Goal: Information Seeking & Learning: Learn about a topic

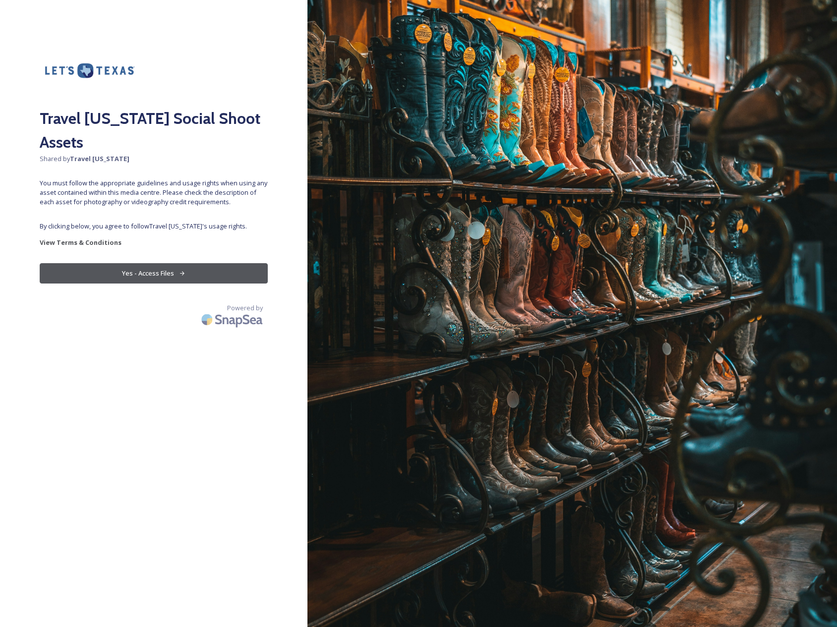
click at [171, 263] on button "Yes - Access Files" at bounding box center [154, 273] width 228 height 20
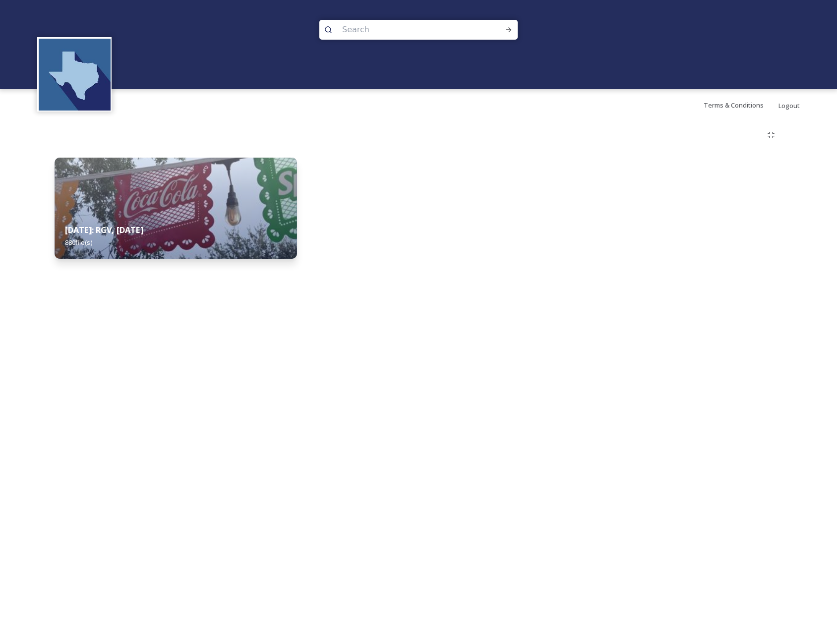
click at [143, 226] on strong "August 2025: RGV, Corpus Christi" at bounding box center [104, 230] width 78 height 11
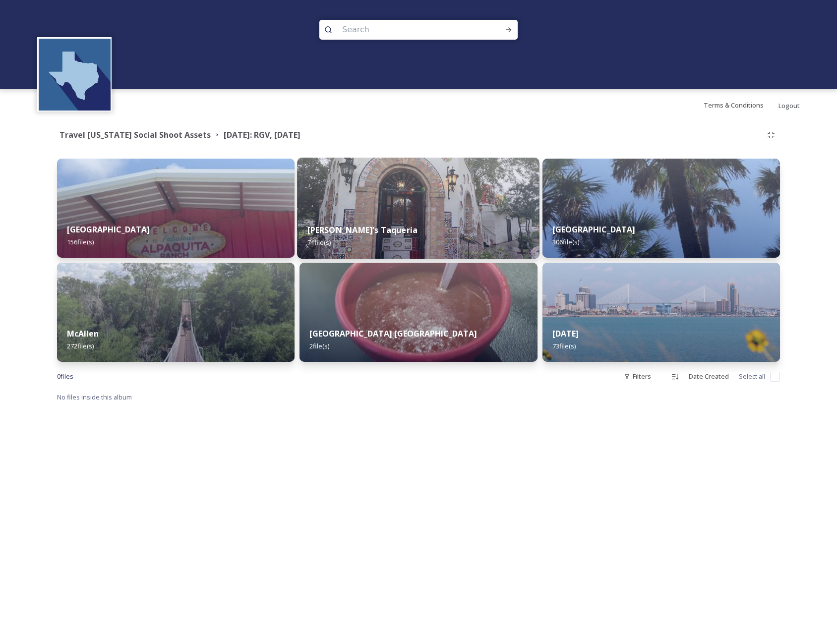
click at [384, 207] on img at bounding box center [418, 208] width 242 height 101
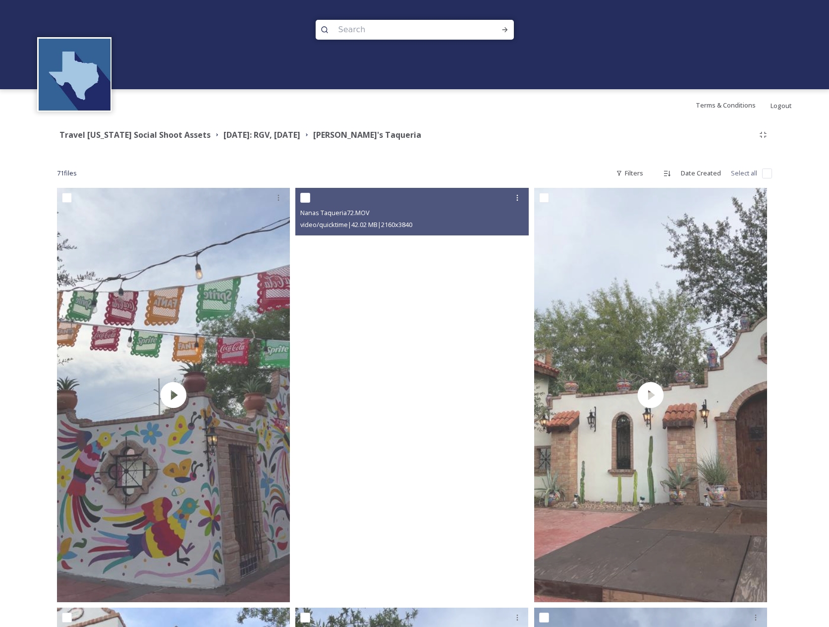
click at [469, 335] on video "Nanas Taqueria72.MOV" at bounding box center [411, 395] width 233 height 414
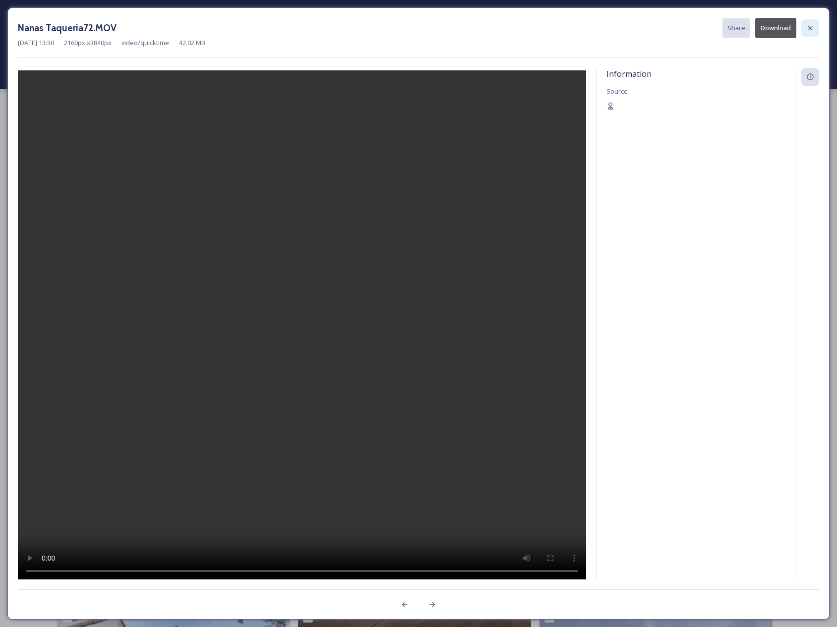
click at [806, 30] on icon at bounding box center [810, 28] width 8 height 8
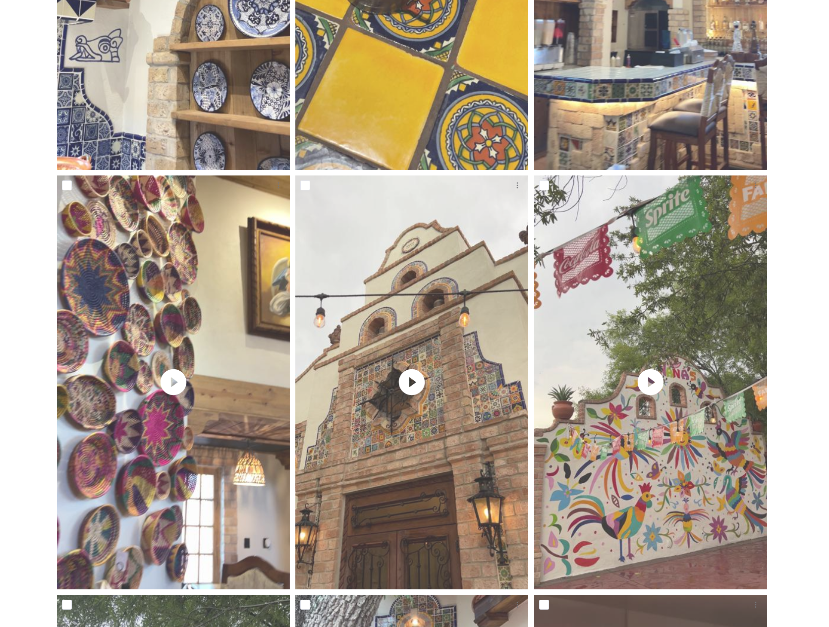
scroll to position [3370, 0]
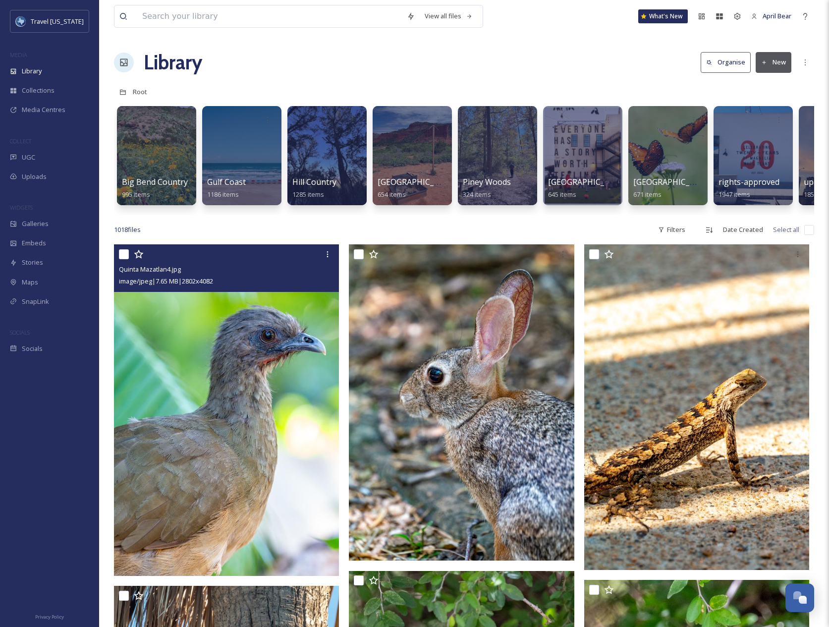
scroll to position [6970, 0]
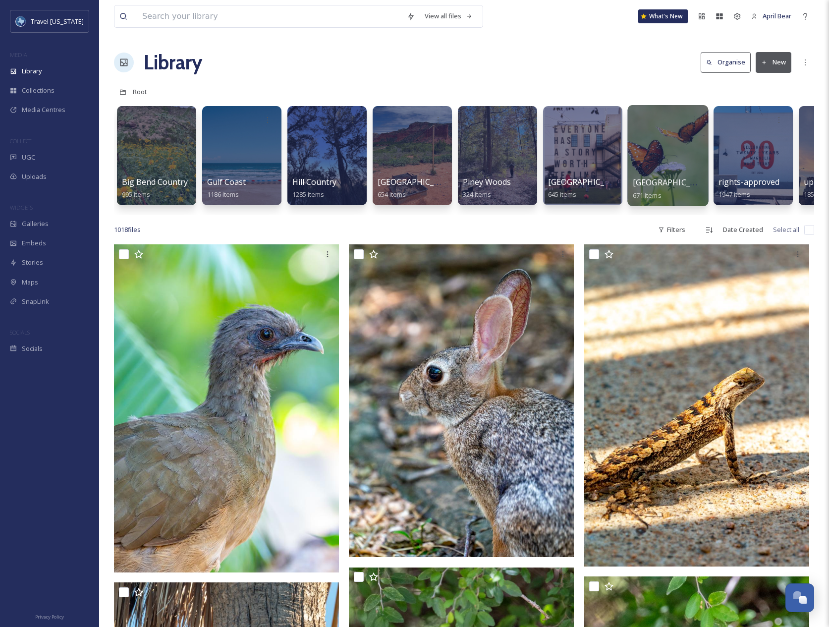
click at [648, 161] on div at bounding box center [667, 155] width 81 height 101
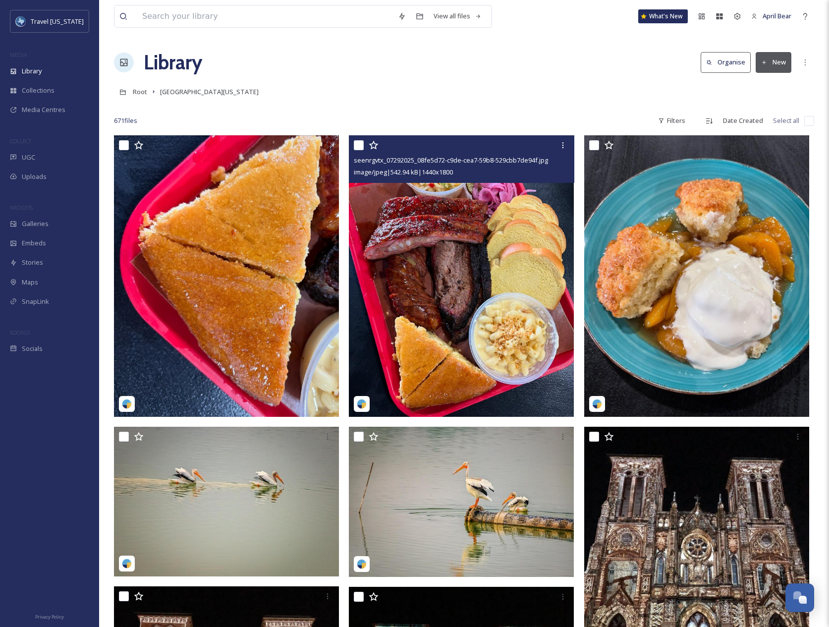
click at [488, 317] on img at bounding box center [461, 276] width 225 height 282
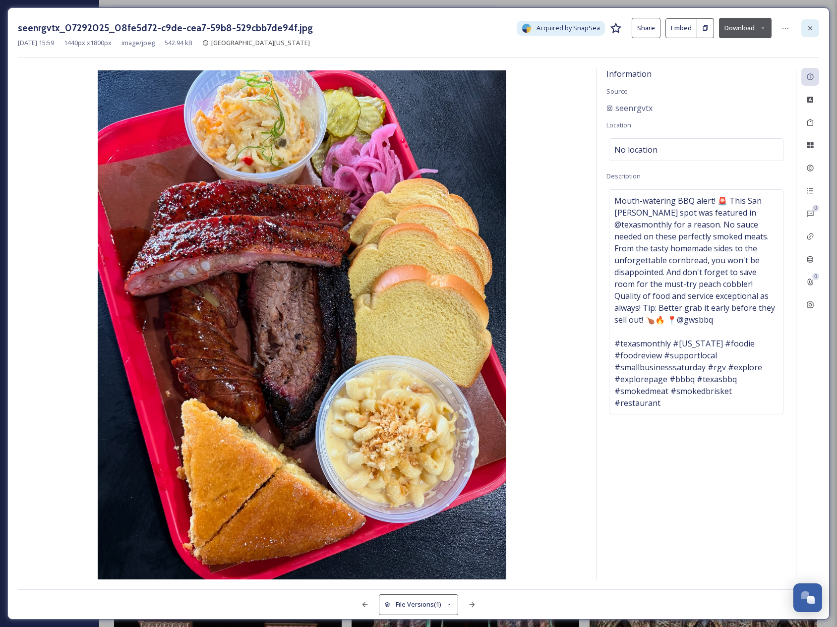
click at [815, 27] on div at bounding box center [810, 28] width 18 height 18
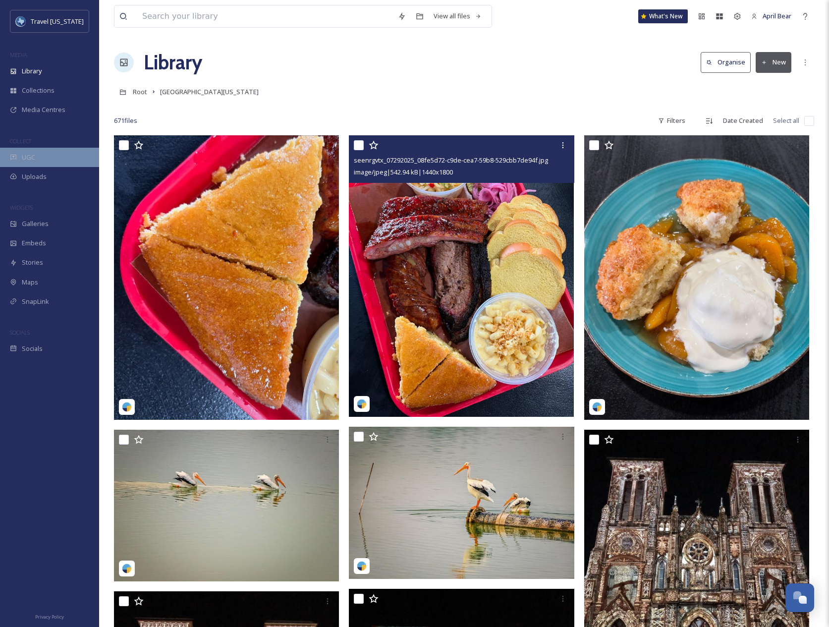
click at [34, 153] on span "UGC" at bounding box center [28, 157] width 13 height 9
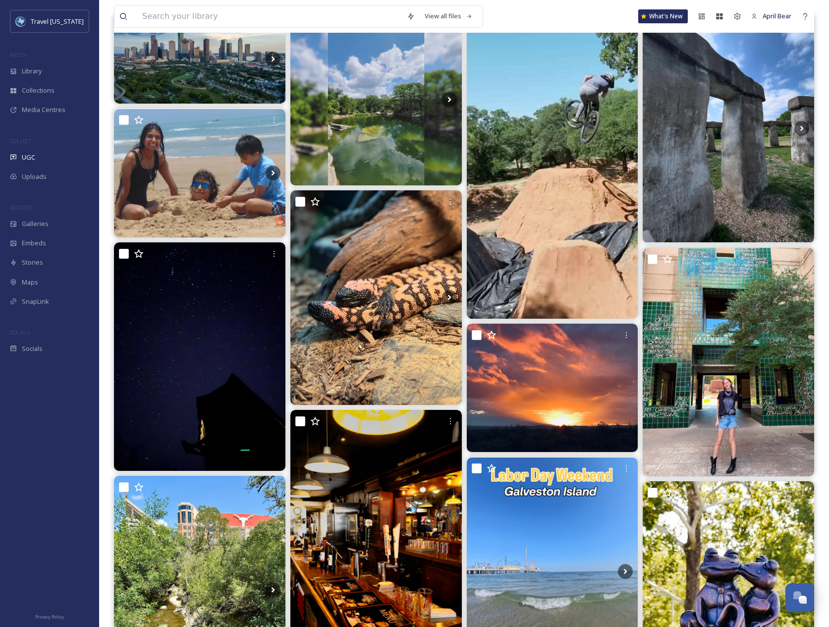
scroll to position [149, 0]
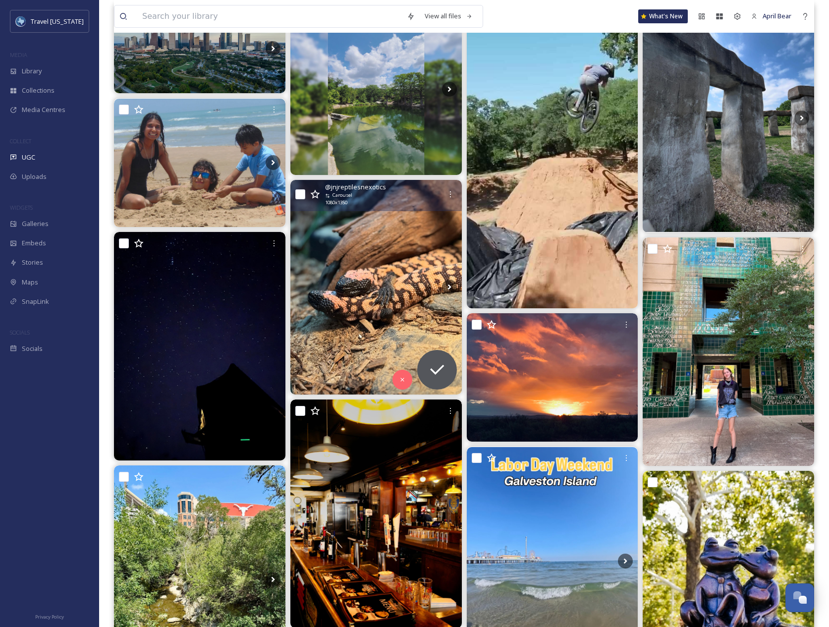
click at [365, 259] on img at bounding box center [375, 287] width 171 height 214
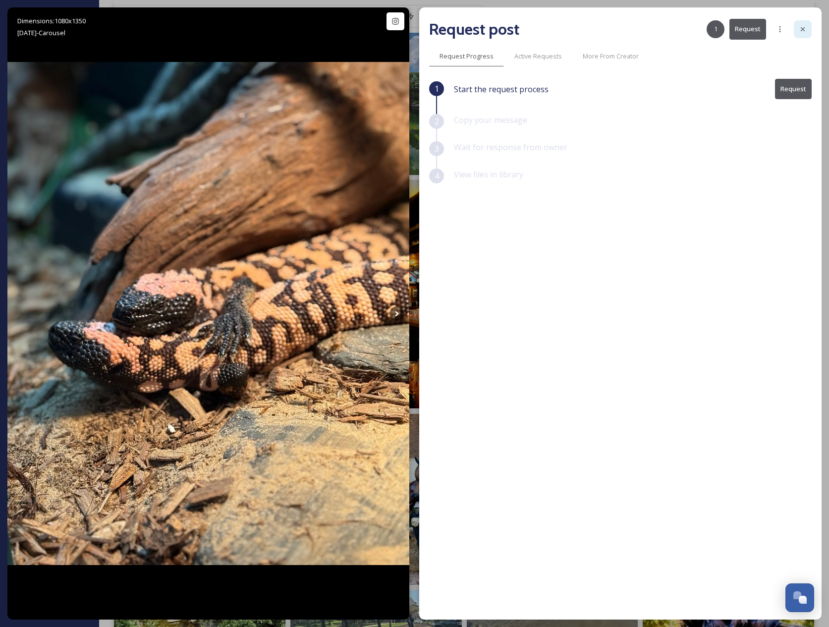
click at [808, 26] on div at bounding box center [803, 29] width 18 height 18
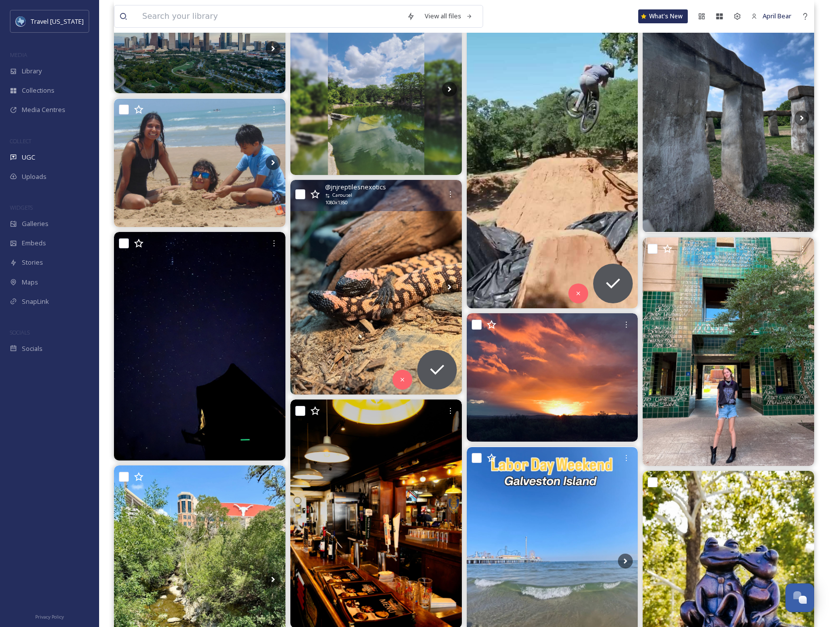
click at [564, 140] on img at bounding box center [552, 155] width 171 height 304
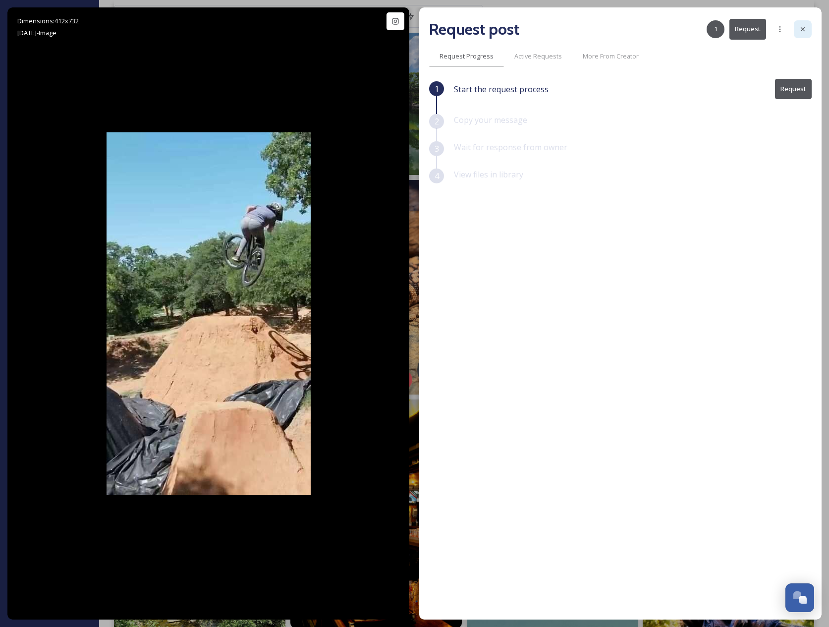
click at [804, 29] on icon at bounding box center [803, 29] width 8 height 8
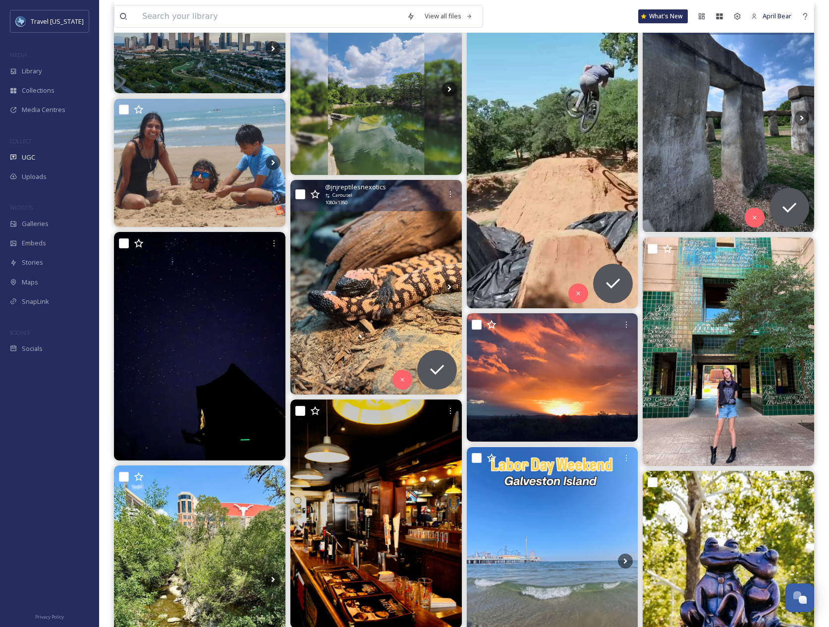
click at [714, 160] on img at bounding box center [728, 117] width 171 height 228
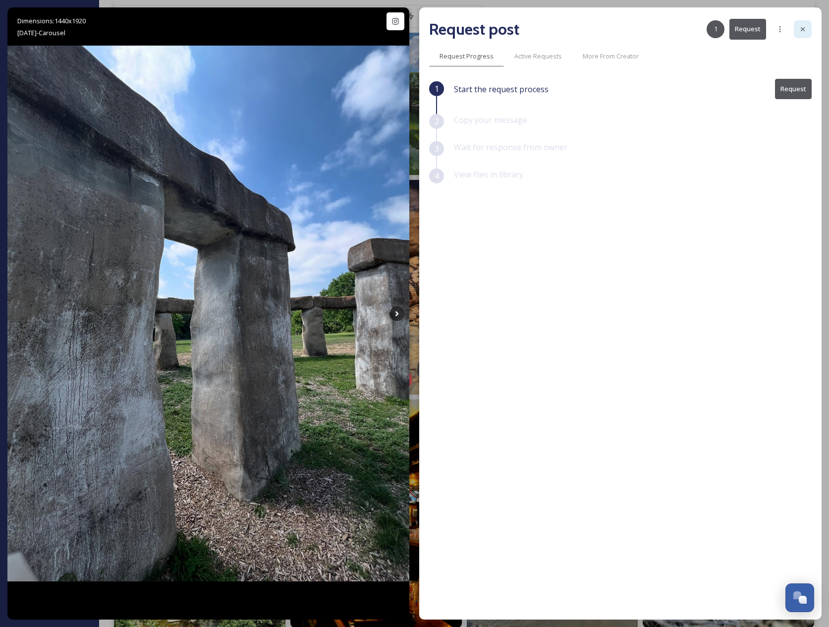
click at [807, 28] on div at bounding box center [803, 29] width 18 height 18
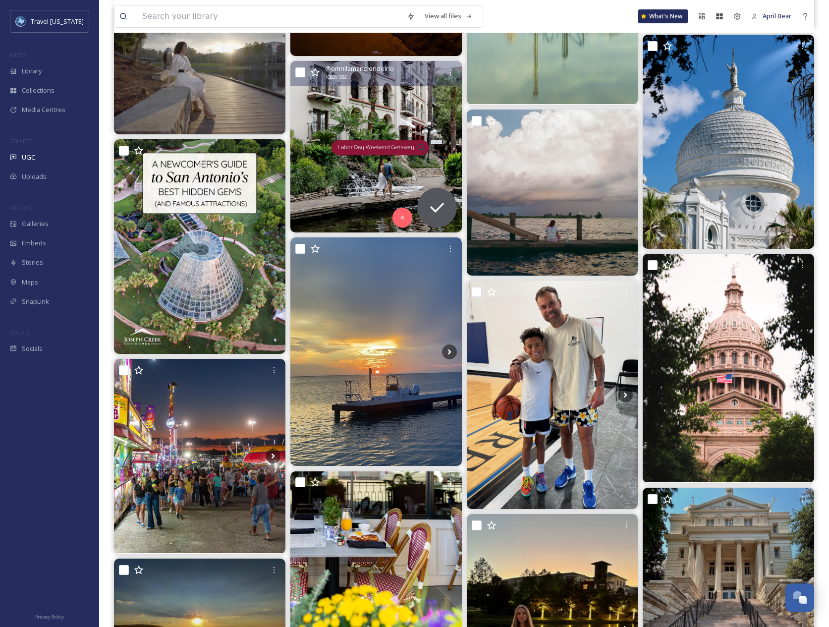
scroll to position [2230, 0]
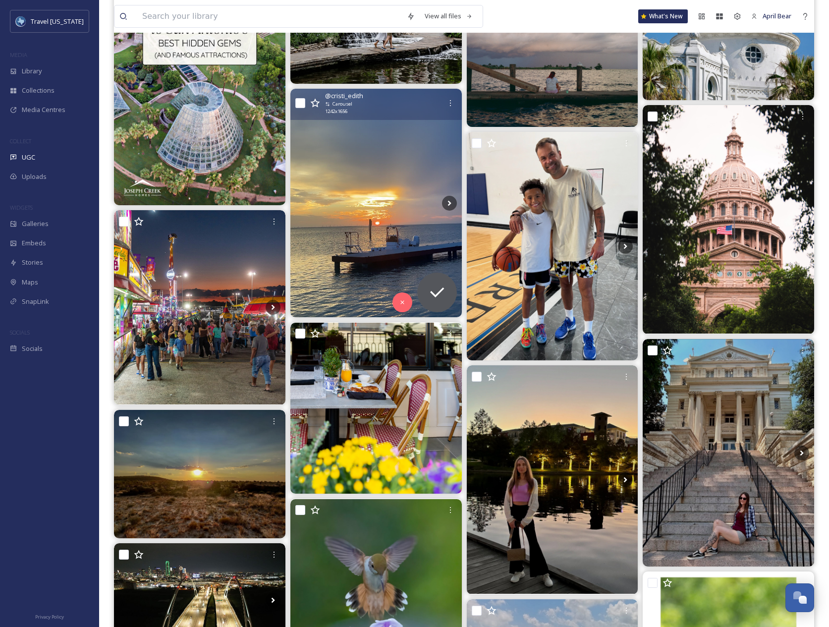
click at [368, 194] on img at bounding box center [375, 203] width 171 height 228
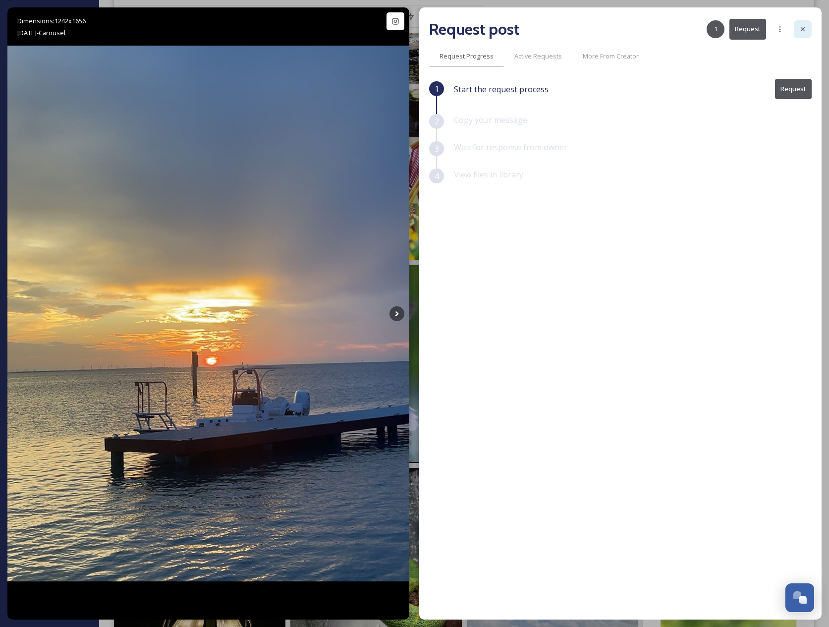
click at [809, 24] on div at bounding box center [803, 29] width 18 height 18
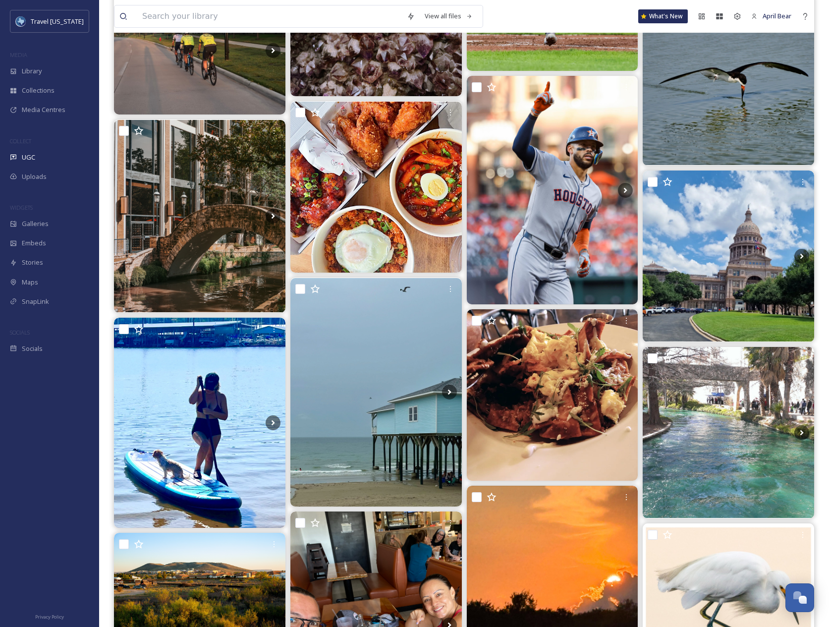
scroll to position [6393, 0]
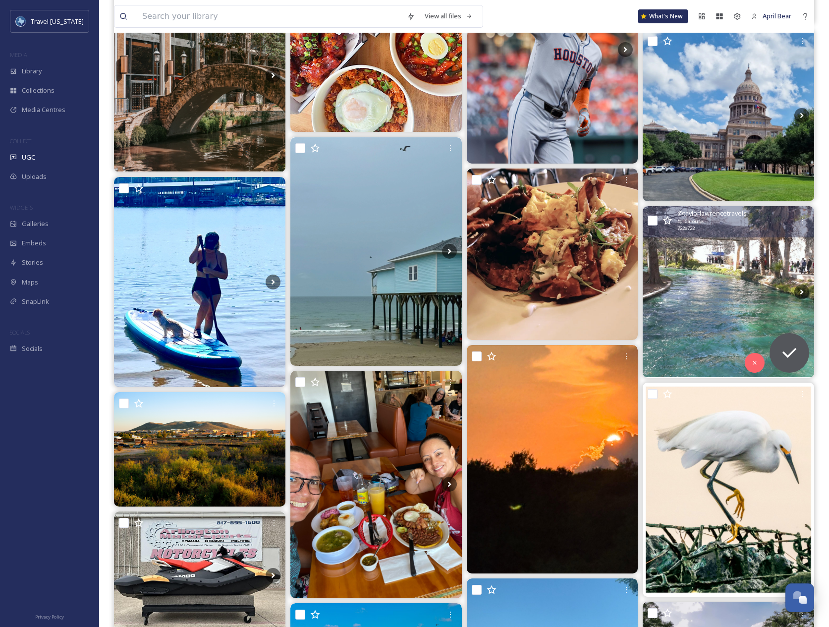
click at [686, 276] on img at bounding box center [728, 291] width 171 height 171
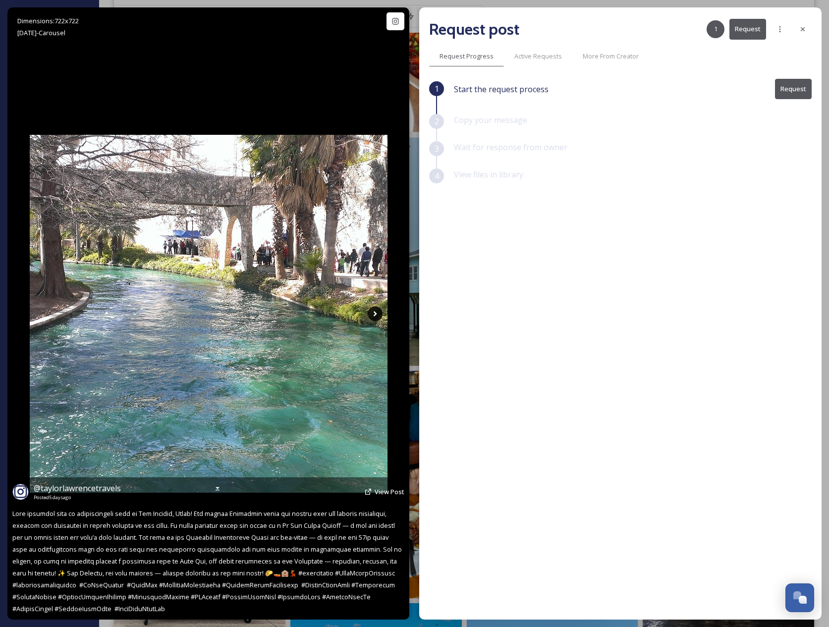
click at [380, 316] on icon at bounding box center [375, 313] width 15 height 15
click at [377, 316] on icon at bounding box center [375, 313] width 15 height 15
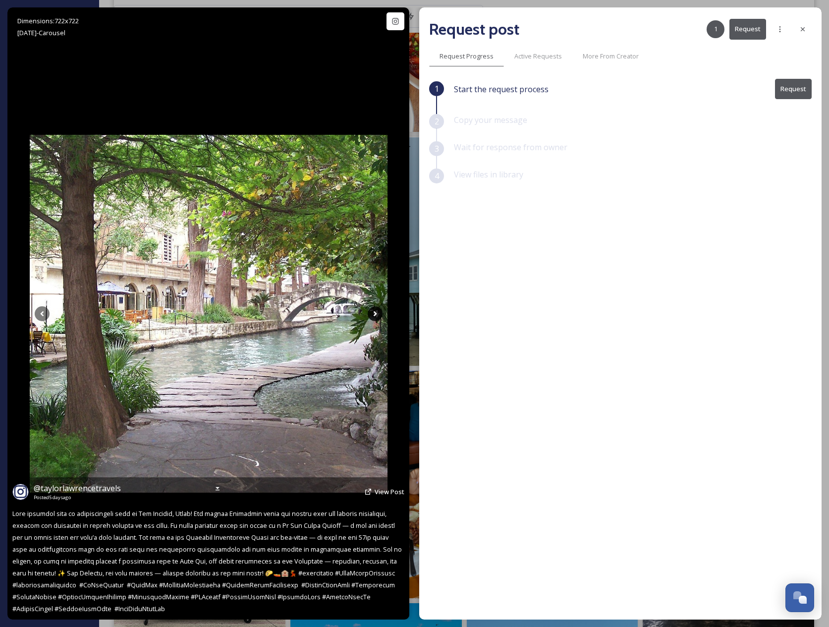
click at [373, 314] on icon at bounding box center [375, 313] width 15 height 15
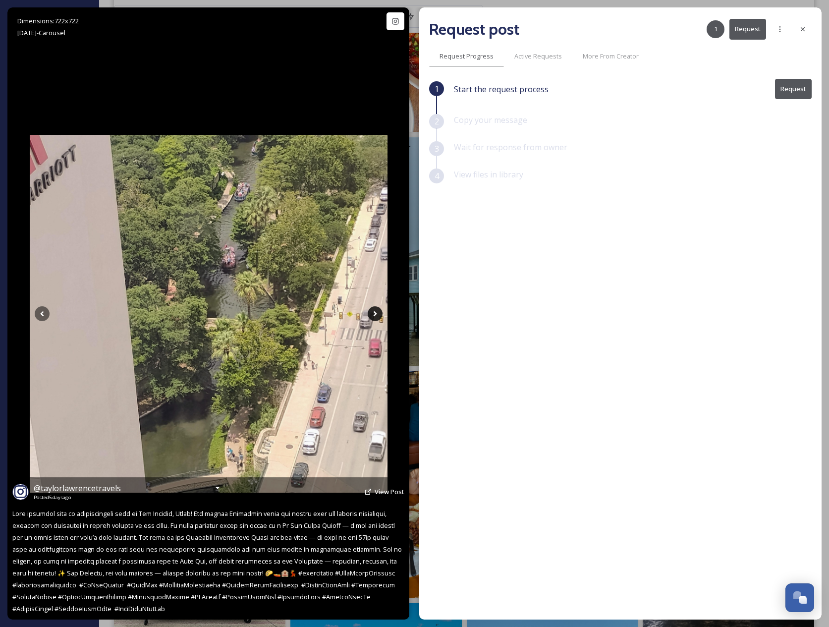
click at [373, 314] on icon at bounding box center [375, 313] width 15 height 15
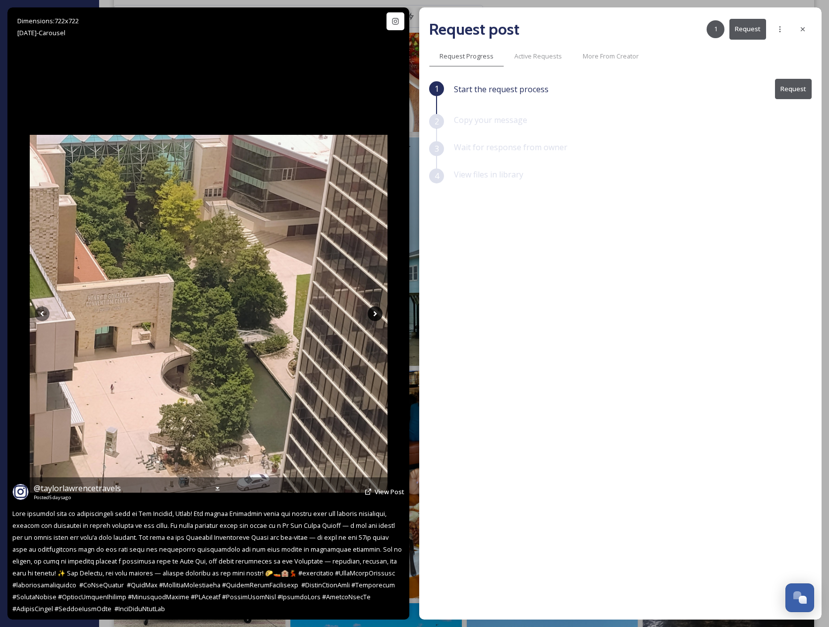
click at [373, 314] on icon at bounding box center [375, 313] width 15 height 15
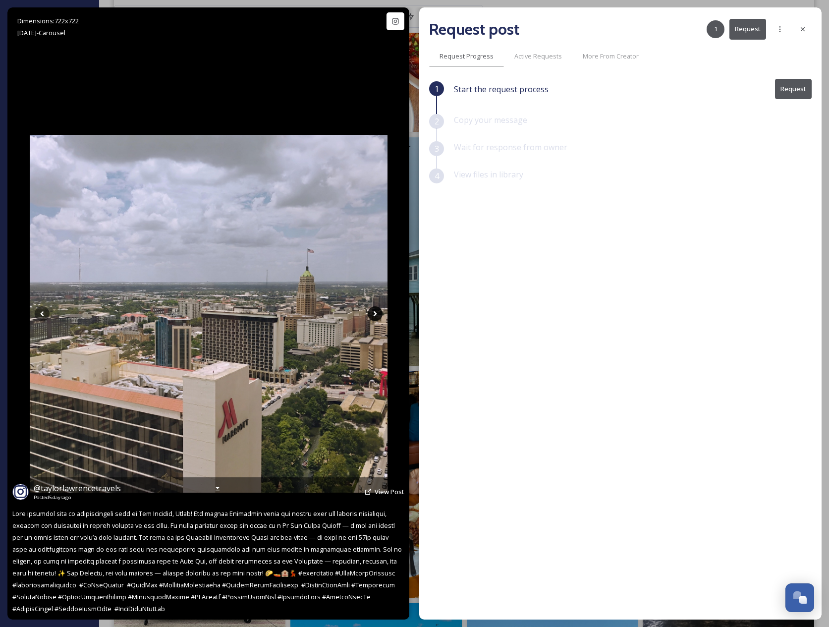
click at [373, 314] on icon at bounding box center [375, 313] width 15 height 15
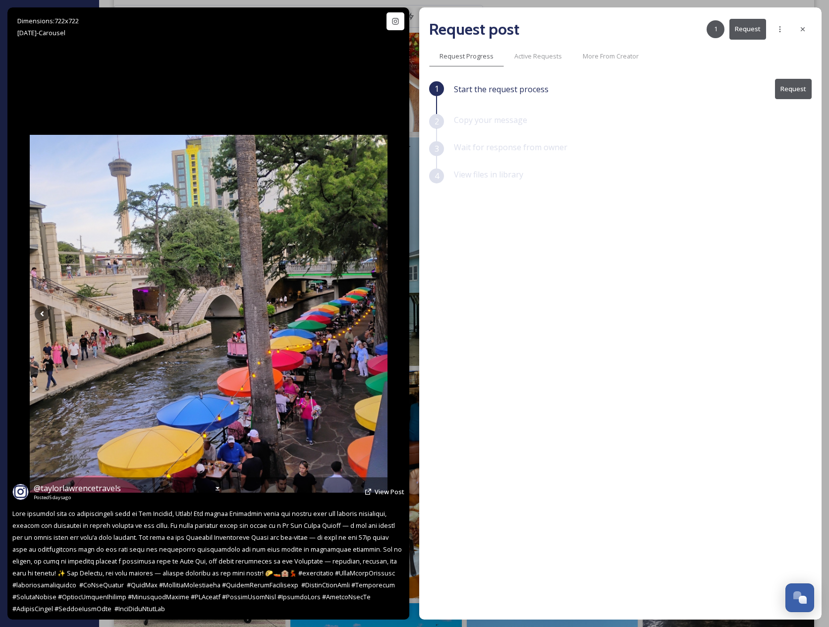
click at [373, 314] on icon at bounding box center [375, 313] width 15 height 15
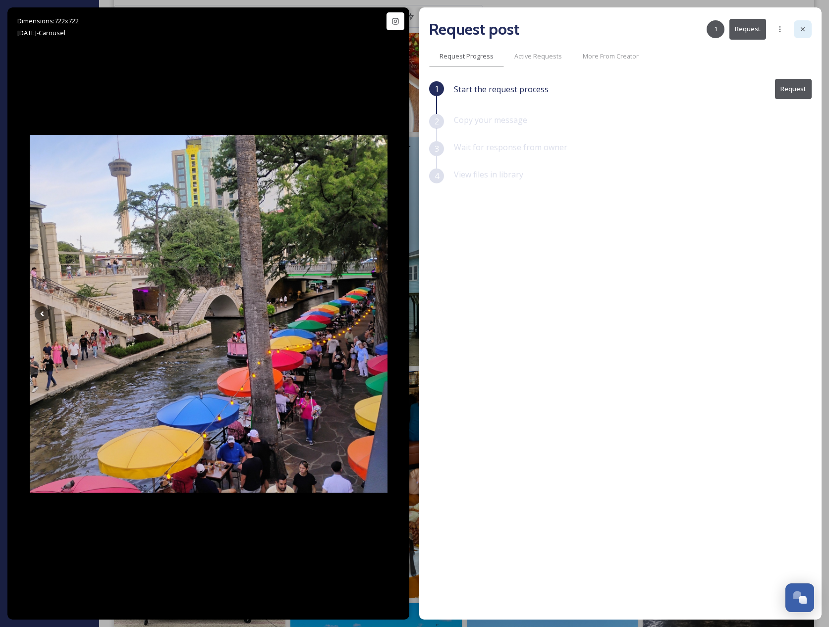
click at [804, 31] on icon at bounding box center [803, 29] width 4 height 4
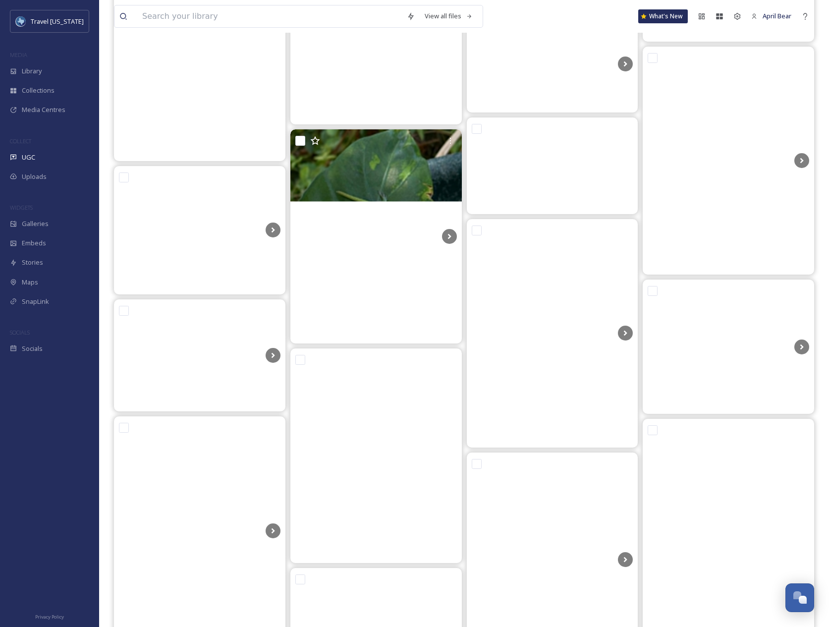
scroll to position [12836, 0]
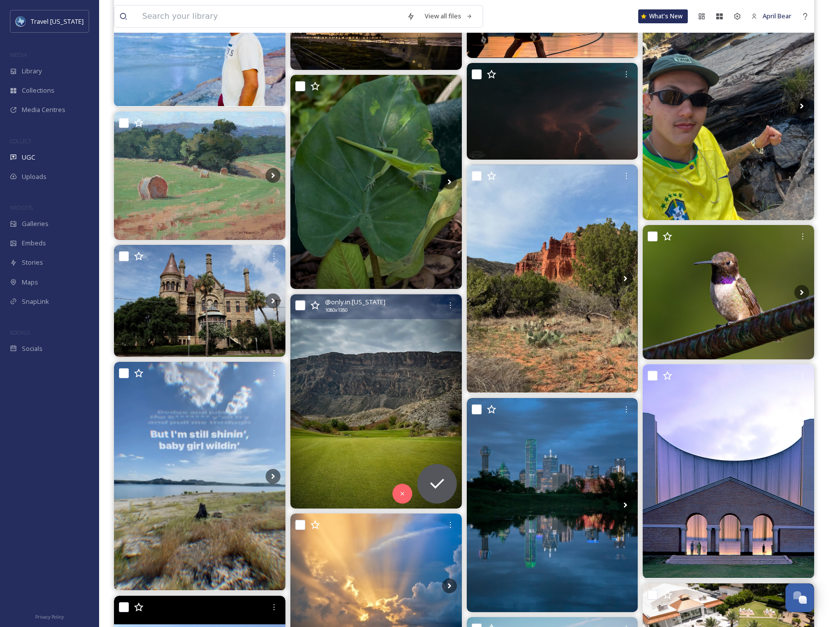
click at [411, 386] on img at bounding box center [375, 401] width 171 height 214
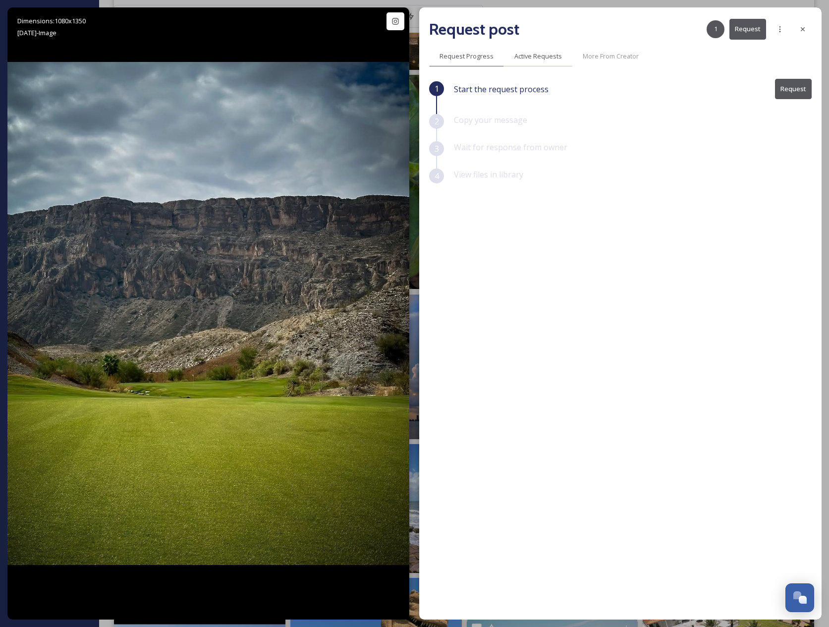
click at [549, 51] on div "Active Requests" at bounding box center [538, 56] width 68 height 20
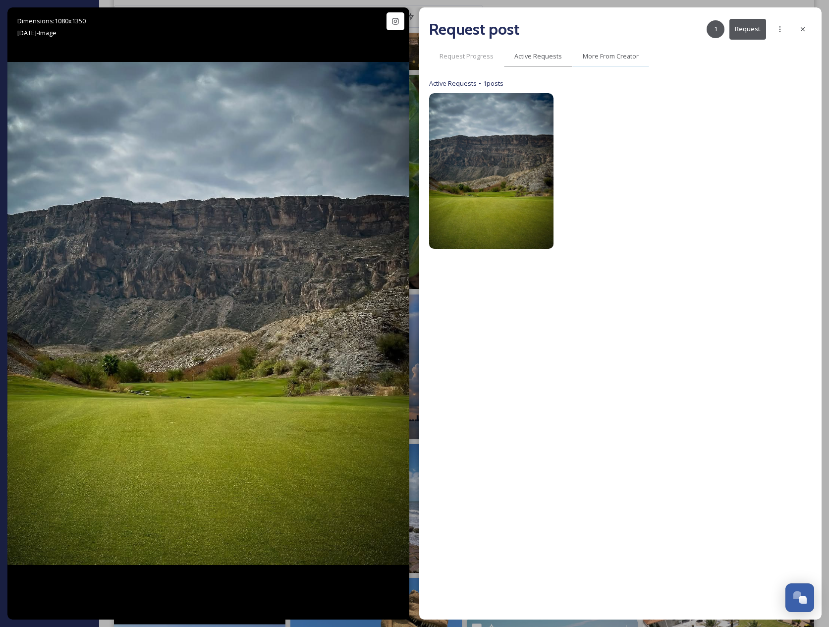
click at [604, 55] on span "More From Creator" at bounding box center [611, 56] width 56 height 9
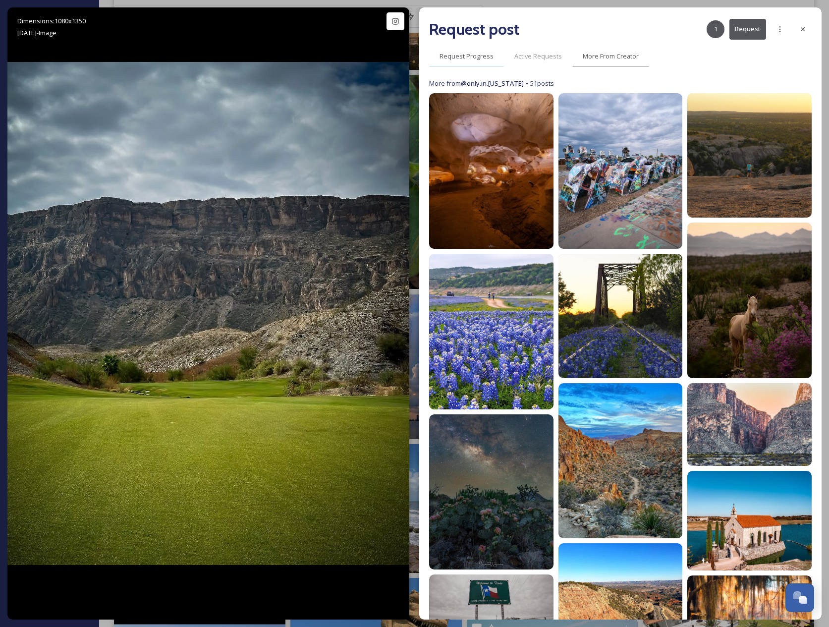
click at [490, 58] on span "Request Progress" at bounding box center [467, 56] width 54 height 9
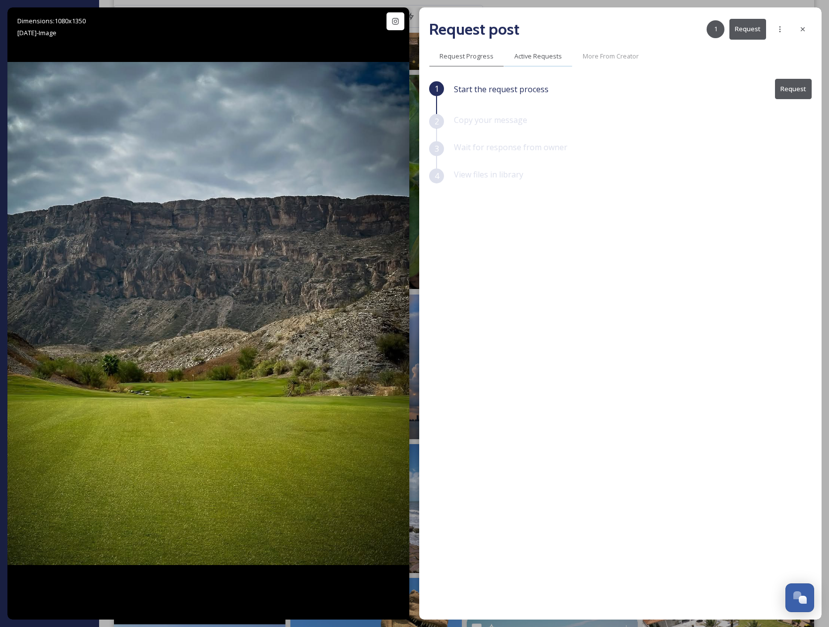
click at [526, 55] on span "Active Requests" at bounding box center [538, 56] width 48 height 9
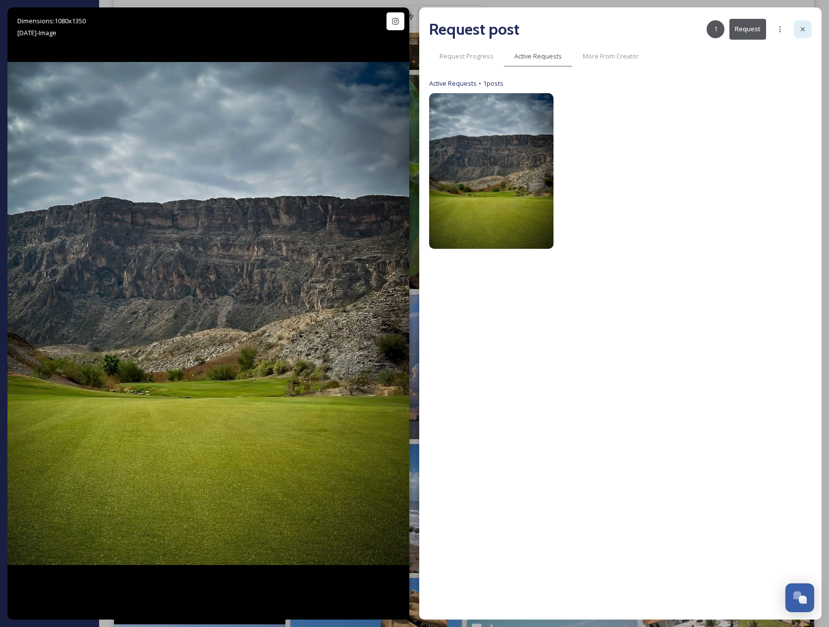
click at [802, 27] on icon at bounding box center [803, 29] width 8 height 8
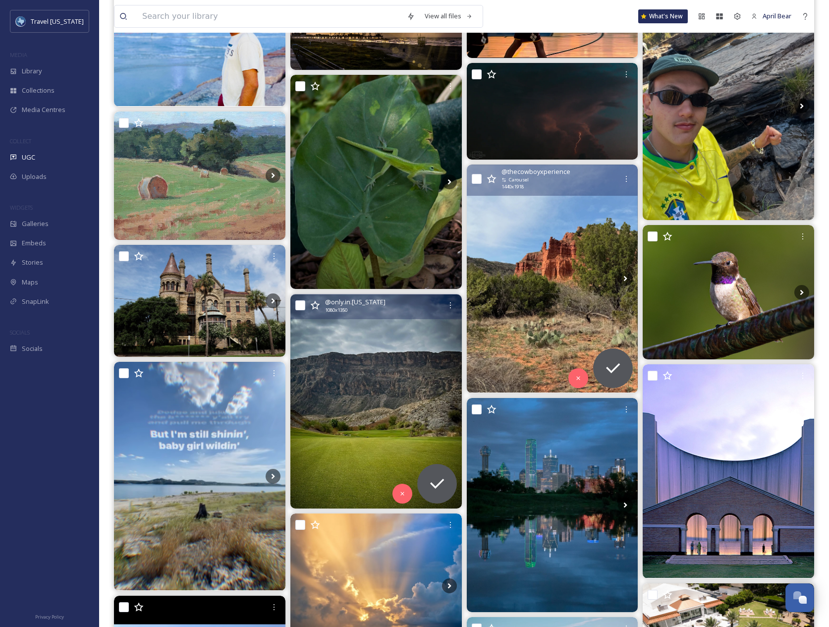
click at [531, 332] on img at bounding box center [552, 279] width 171 height 228
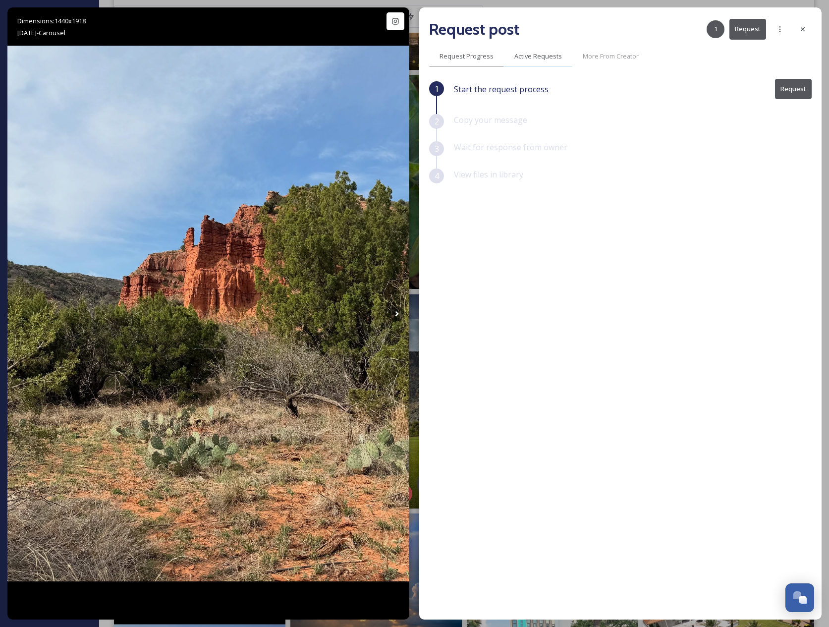
click at [534, 52] on span "Active Requests" at bounding box center [538, 56] width 48 height 9
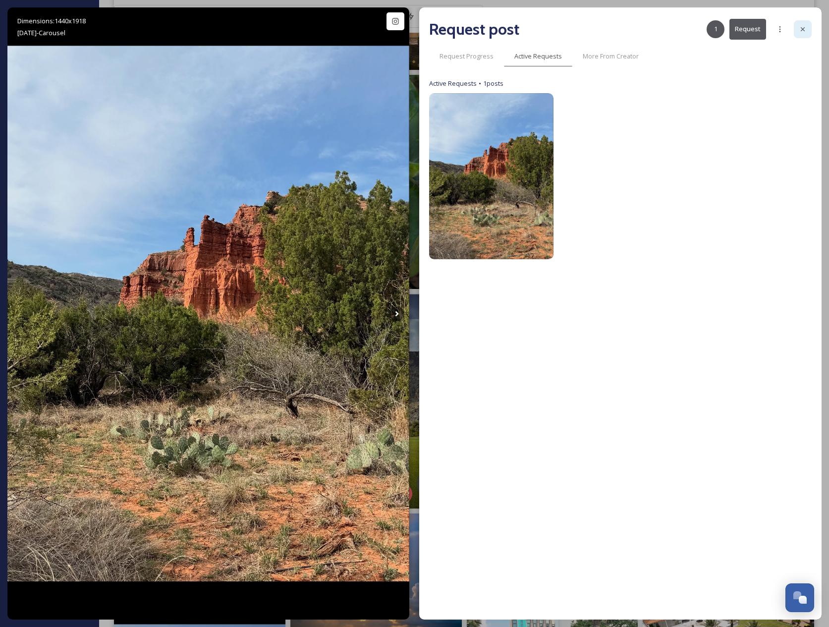
click at [804, 28] on icon at bounding box center [803, 29] width 8 height 8
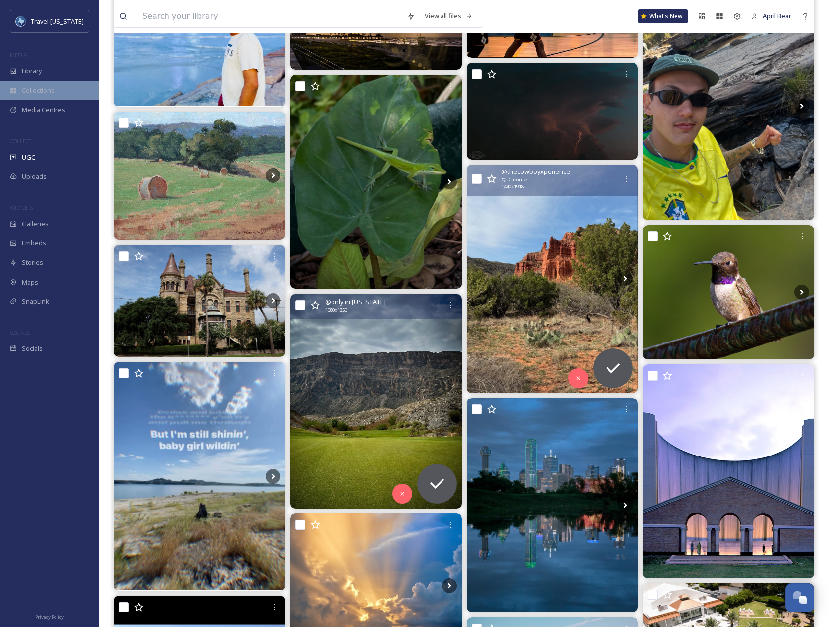
click at [34, 88] on span "Collections" at bounding box center [38, 90] width 33 height 9
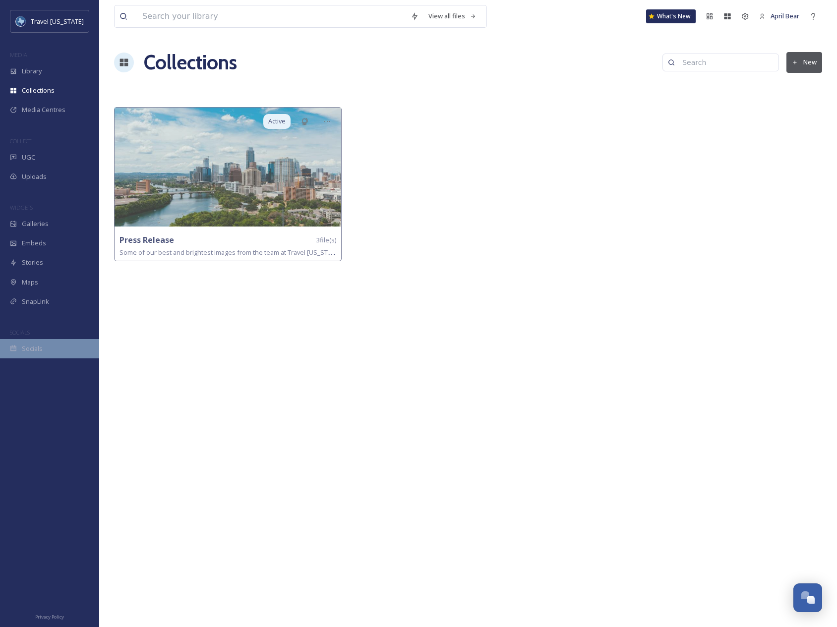
click at [46, 348] on div "Socials" at bounding box center [49, 348] width 99 height 19
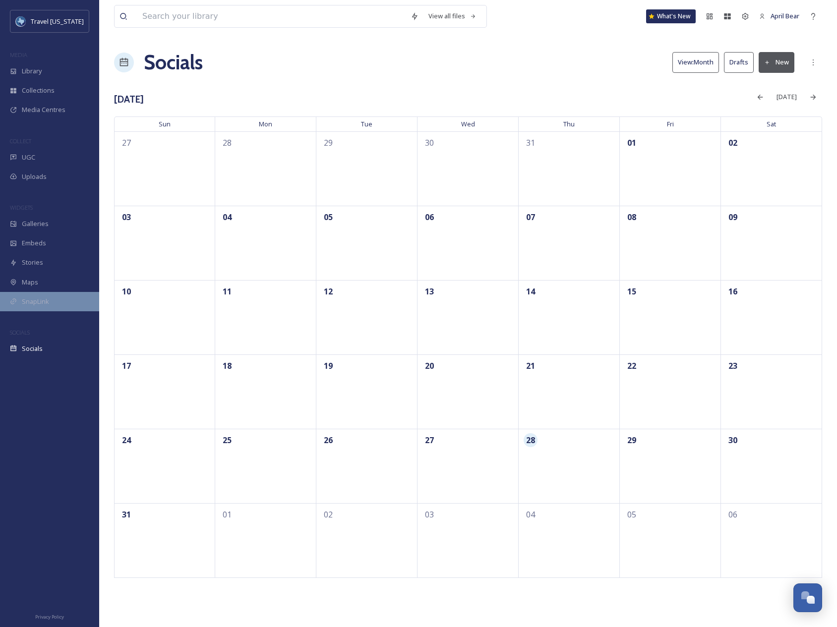
click at [43, 301] on span "SnapLink" at bounding box center [35, 301] width 27 height 9
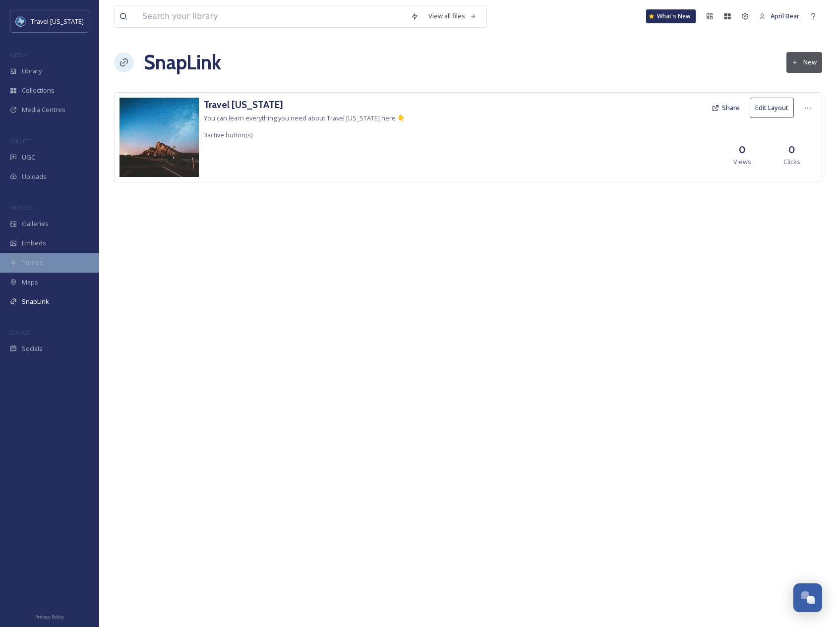
click at [35, 264] on span "Stories" at bounding box center [32, 262] width 21 height 9
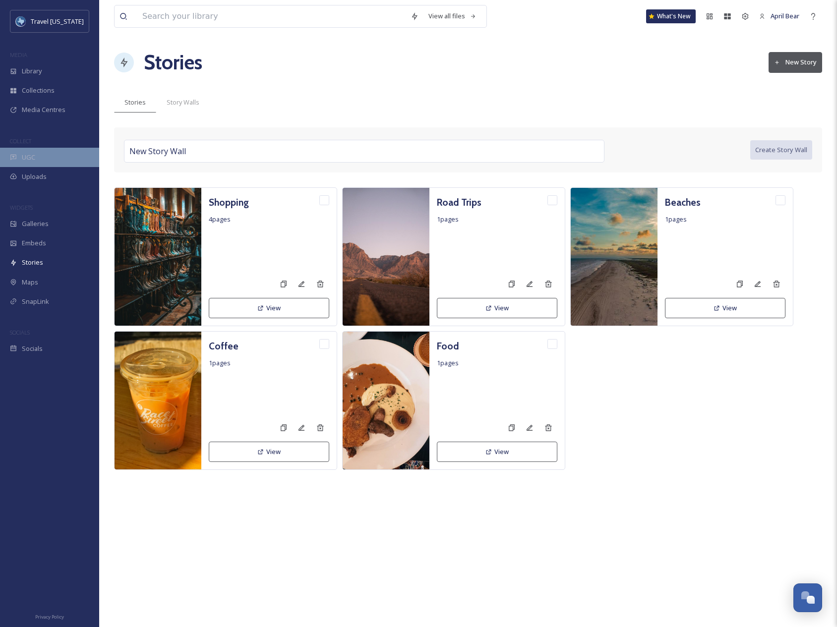
click at [39, 160] on div "UGC" at bounding box center [49, 157] width 99 height 19
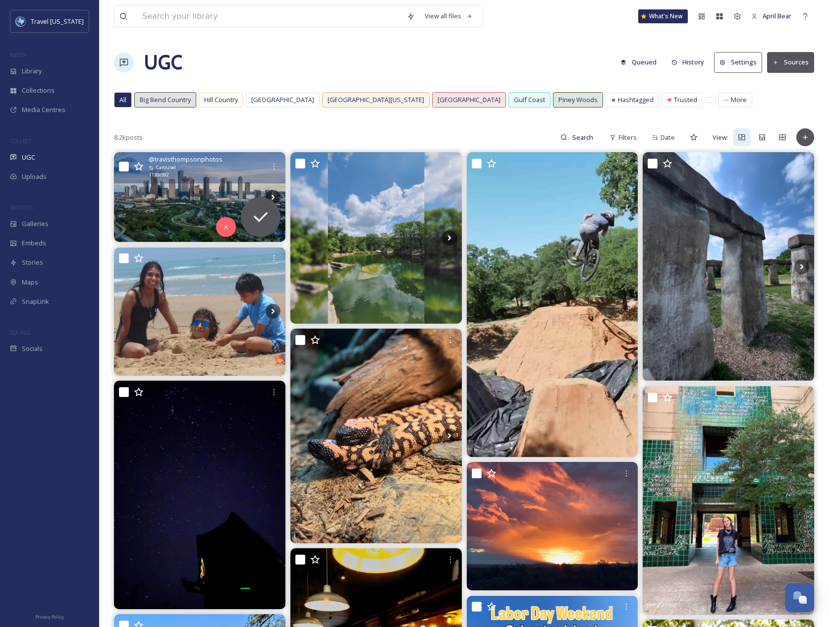
click at [175, 196] on img at bounding box center [199, 197] width 171 height 90
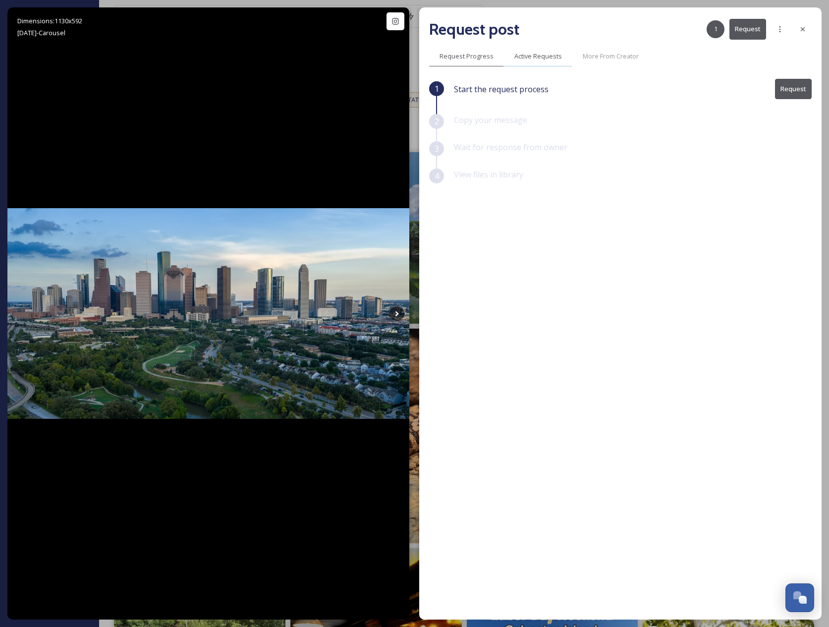
click at [558, 56] on span "Active Requests" at bounding box center [538, 56] width 48 height 9
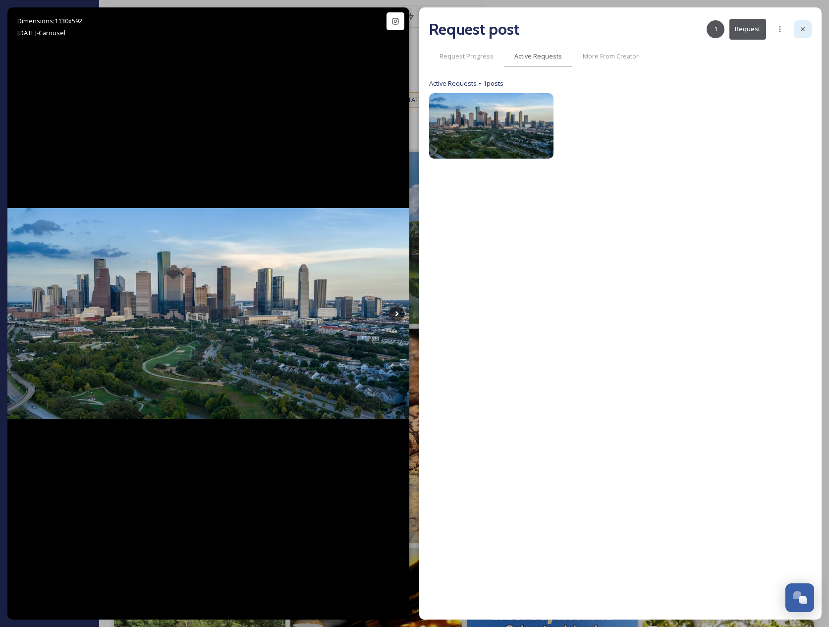
click at [801, 28] on icon at bounding box center [803, 29] width 8 height 8
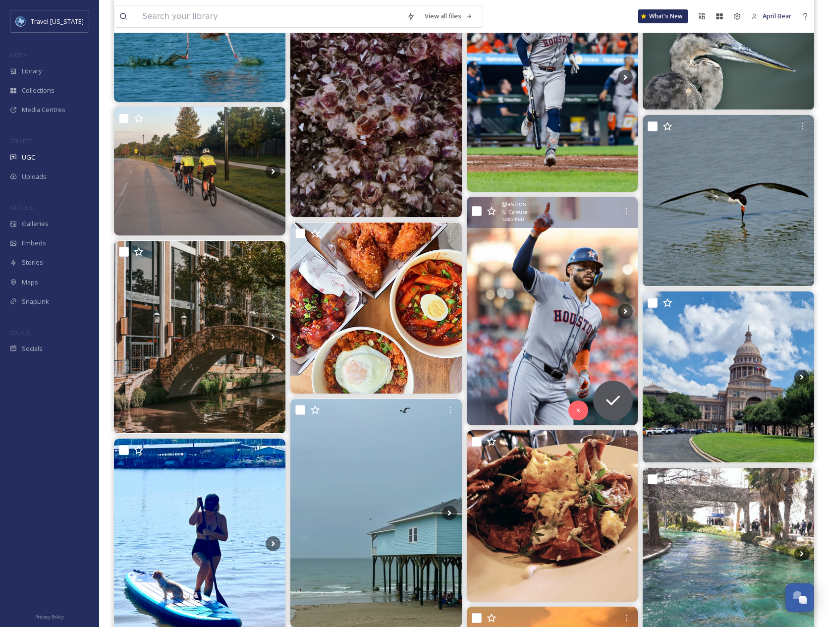
scroll to position [6146, 0]
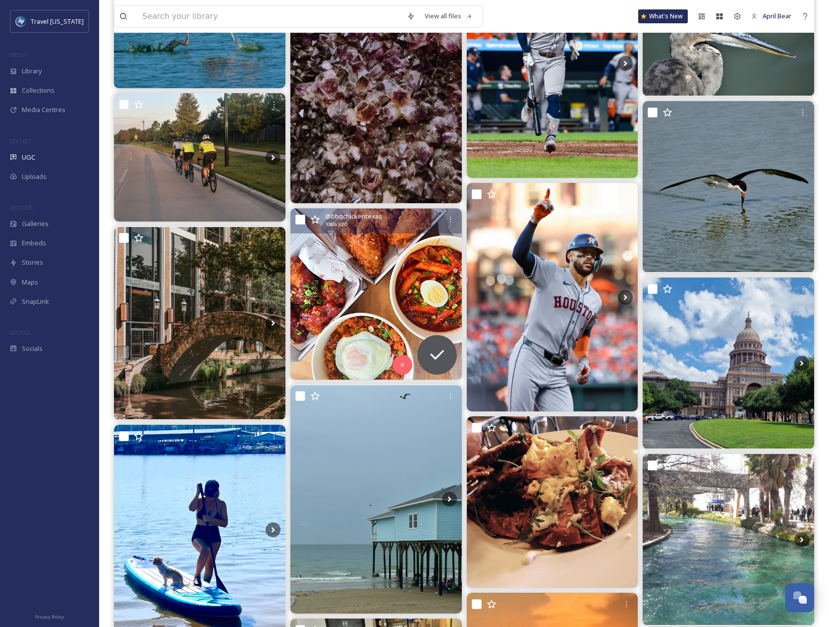
click at [381, 299] on img at bounding box center [375, 294] width 171 height 171
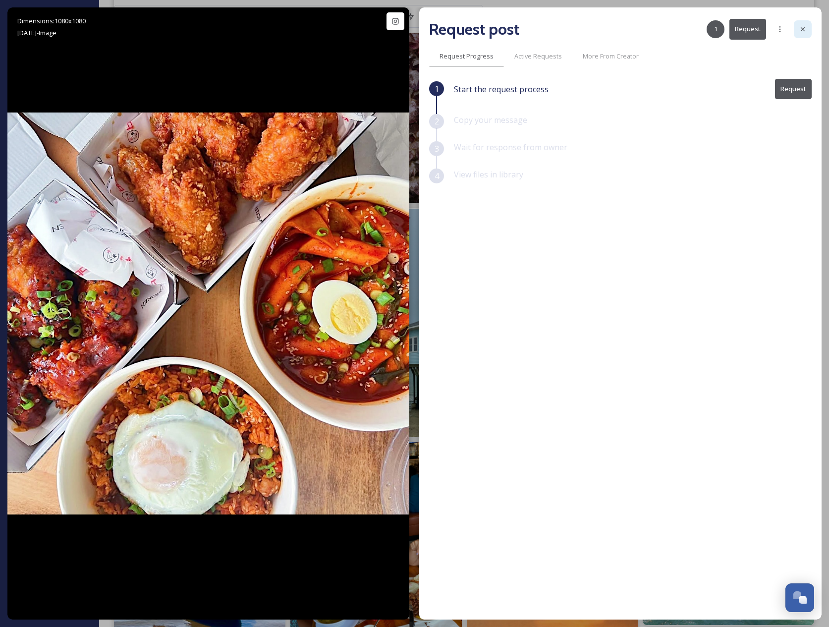
click at [806, 31] on icon at bounding box center [803, 29] width 8 height 8
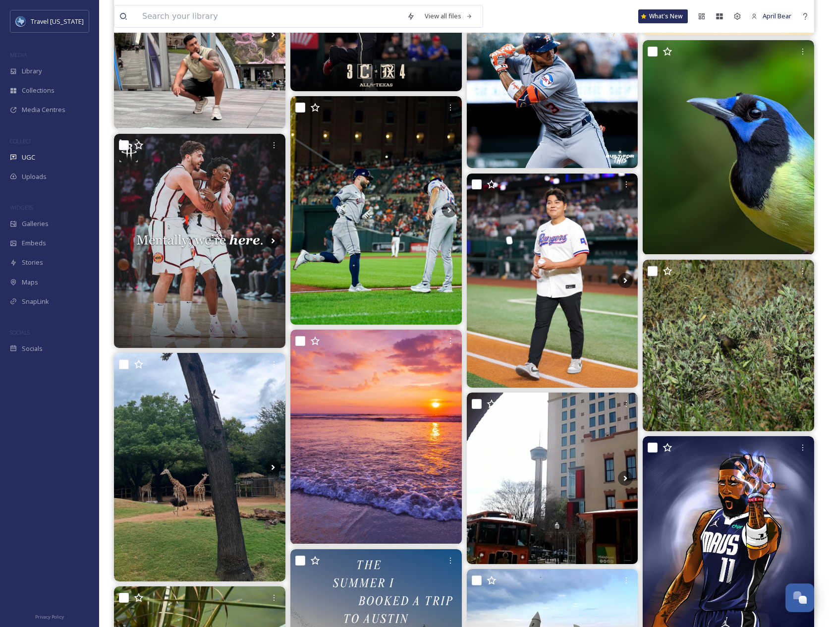
scroll to position [8376, 0]
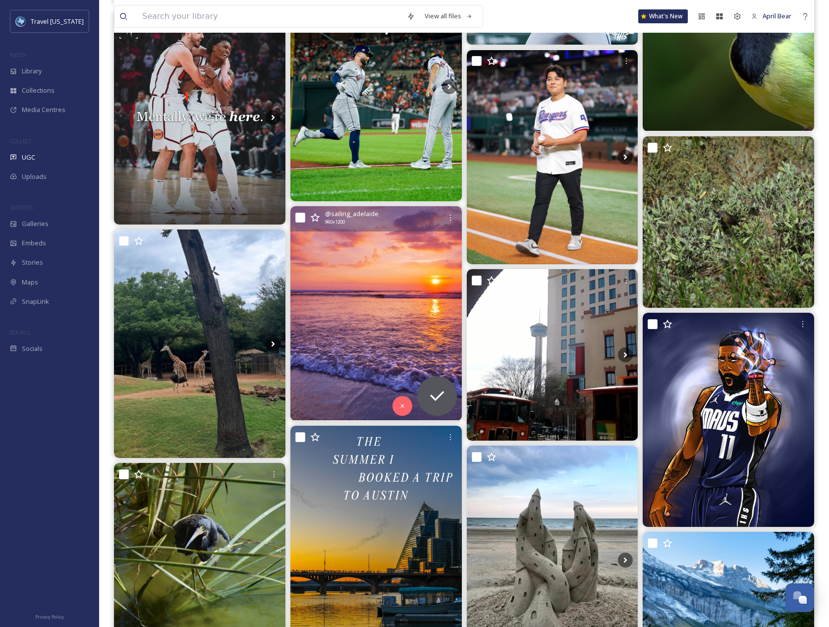
click at [345, 337] on img at bounding box center [375, 313] width 171 height 214
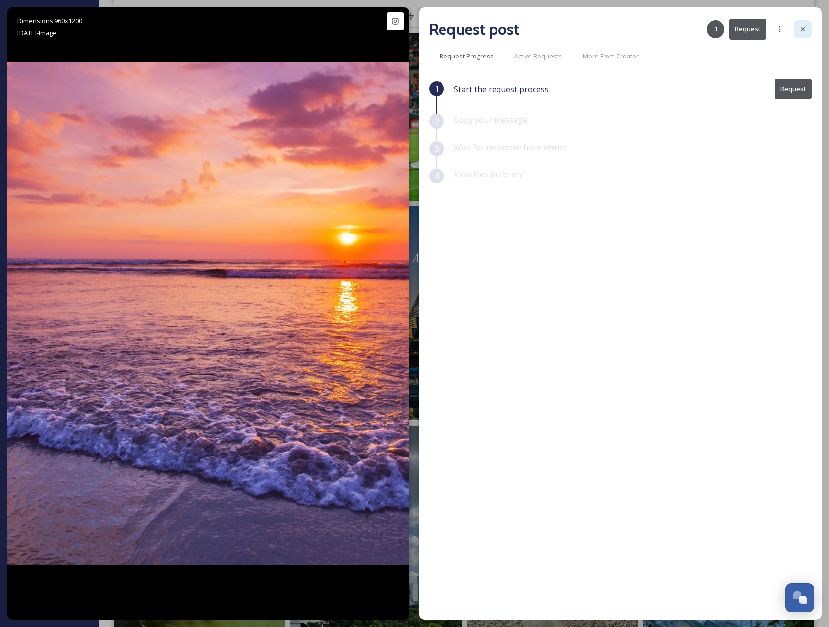
click at [805, 30] on icon at bounding box center [803, 29] width 8 height 8
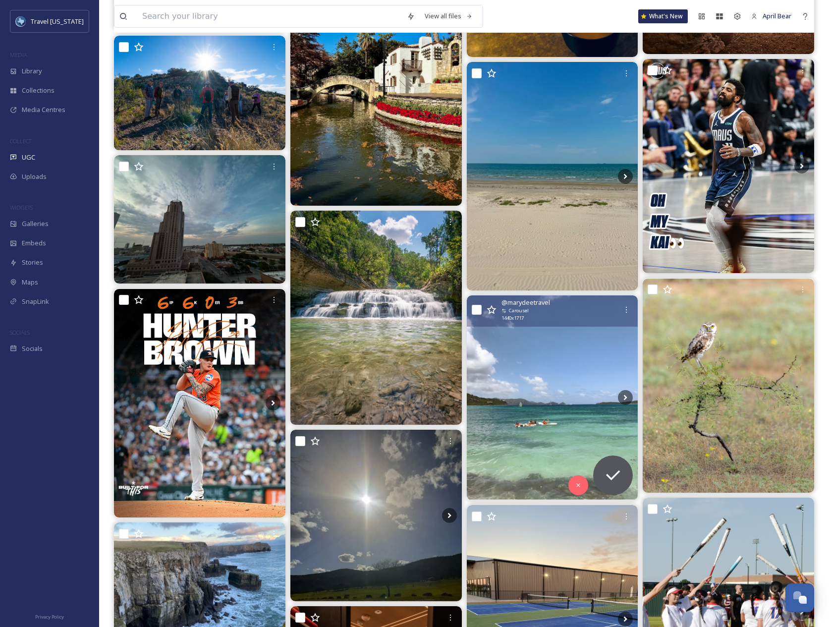
scroll to position [11597, 0]
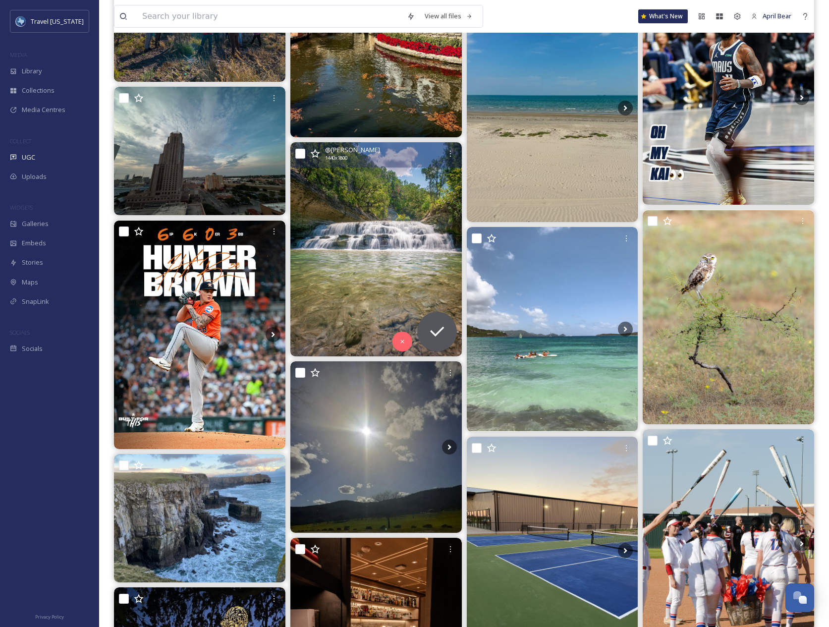
click at [378, 233] on img at bounding box center [375, 249] width 171 height 214
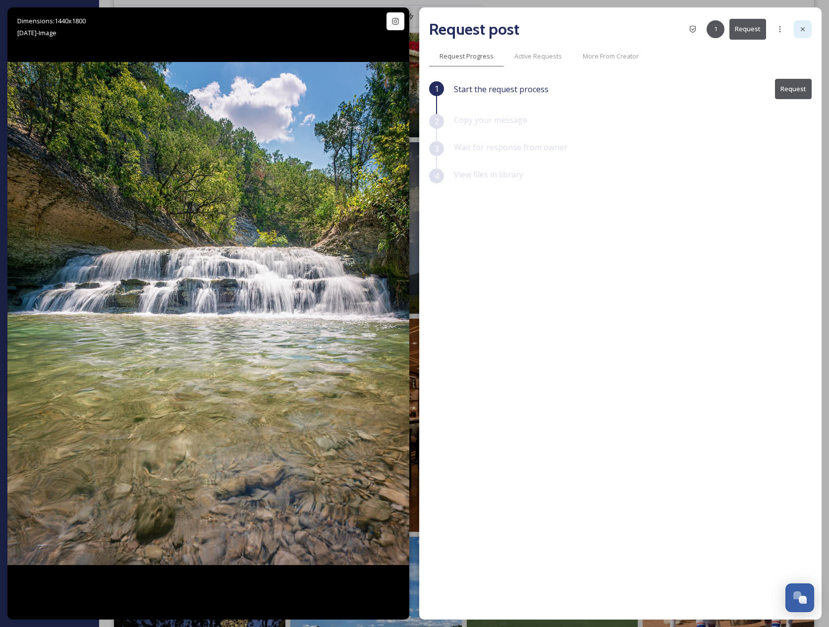
click at [802, 30] on icon at bounding box center [803, 29] width 4 height 4
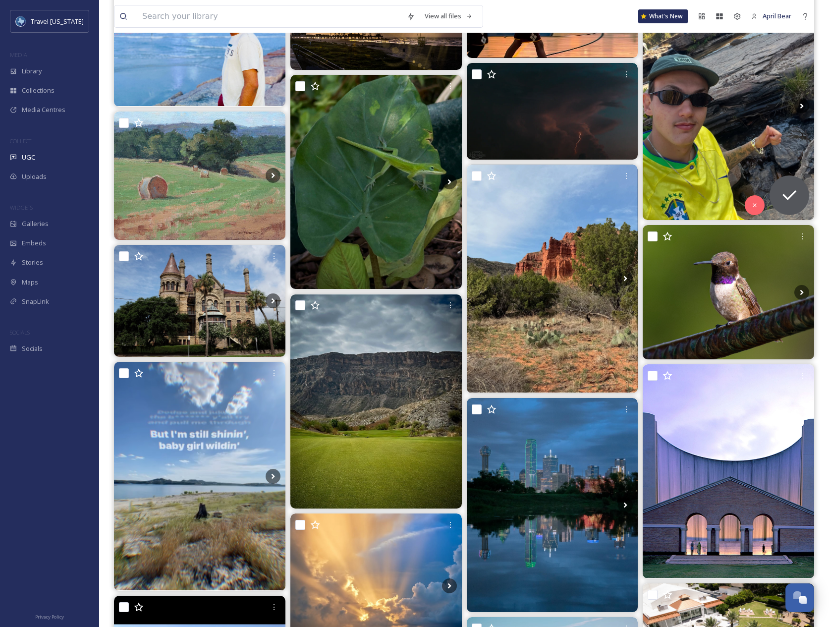
scroll to position [12936, 0]
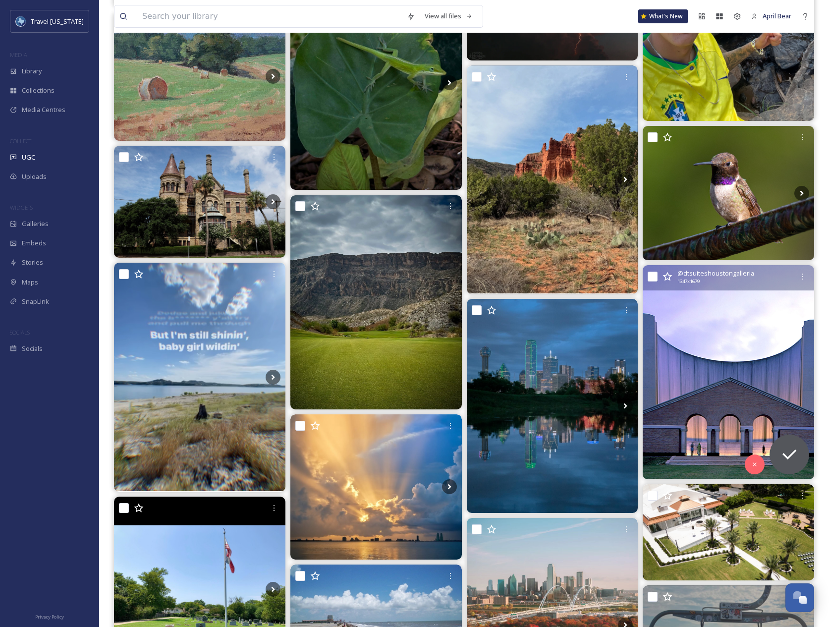
click at [735, 343] on img at bounding box center [728, 372] width 171 height 214
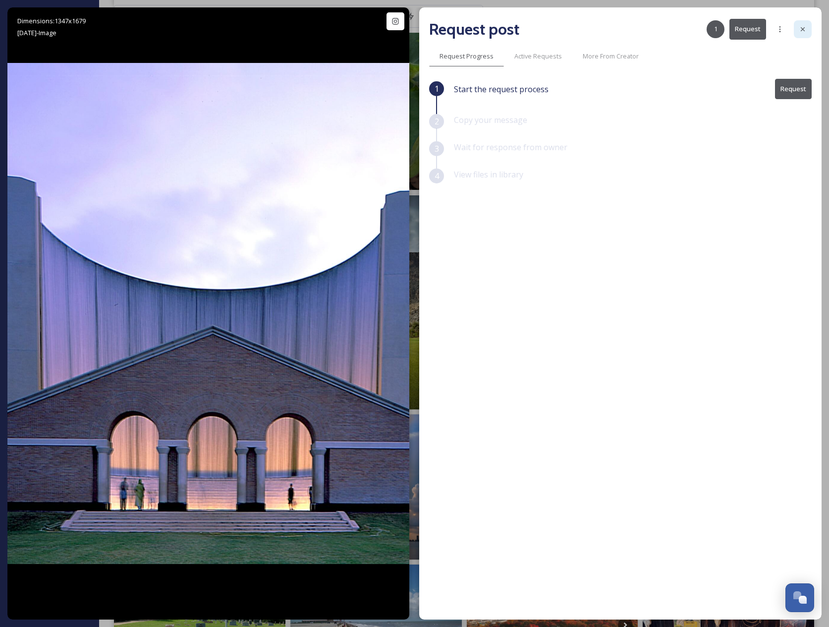
click at [807, 31] on div at bounding box center [803, 29] width 18 height 18
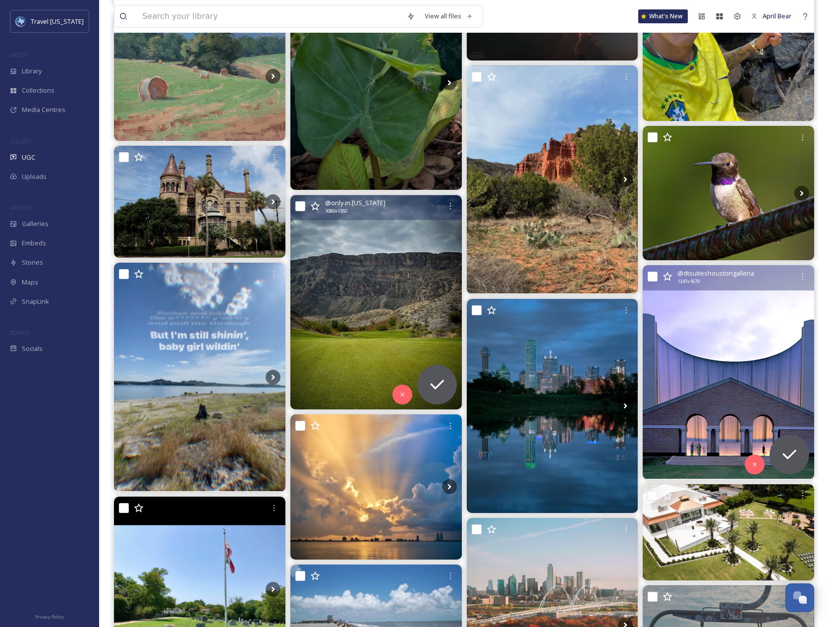
click at [407, 302] on img at bounding box center [375, 302] width 171 height 214
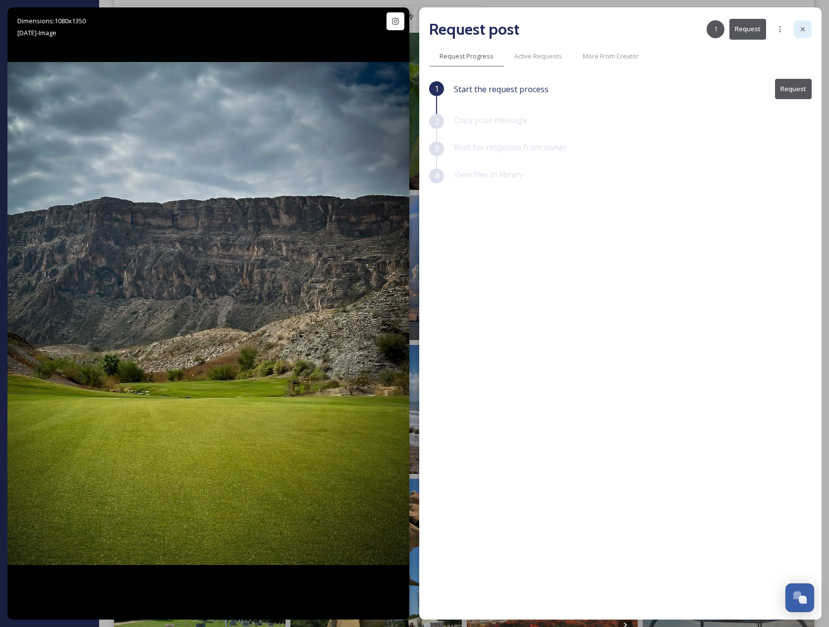
click at [806, 26] on icon at bounding box center [803, 29] width 8 height 8
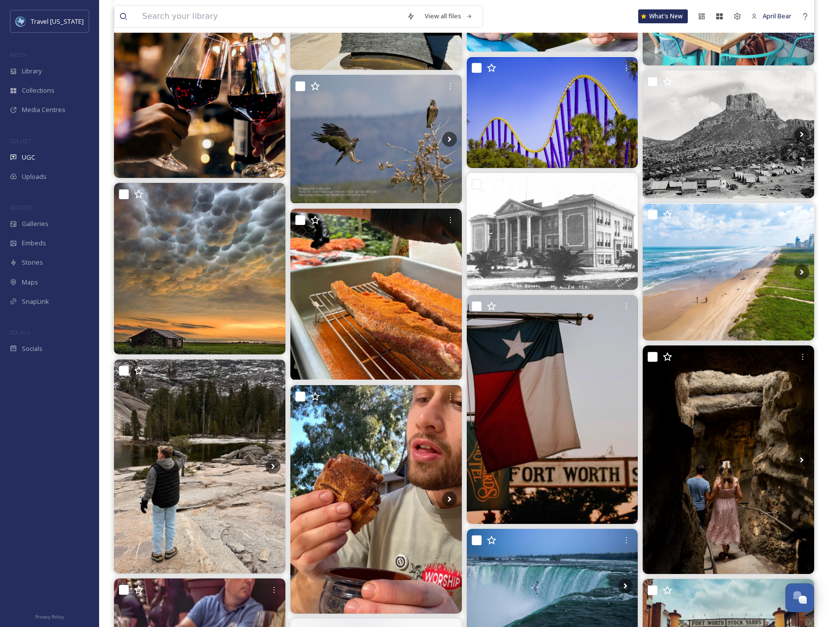
scroll to position [14075, 0]
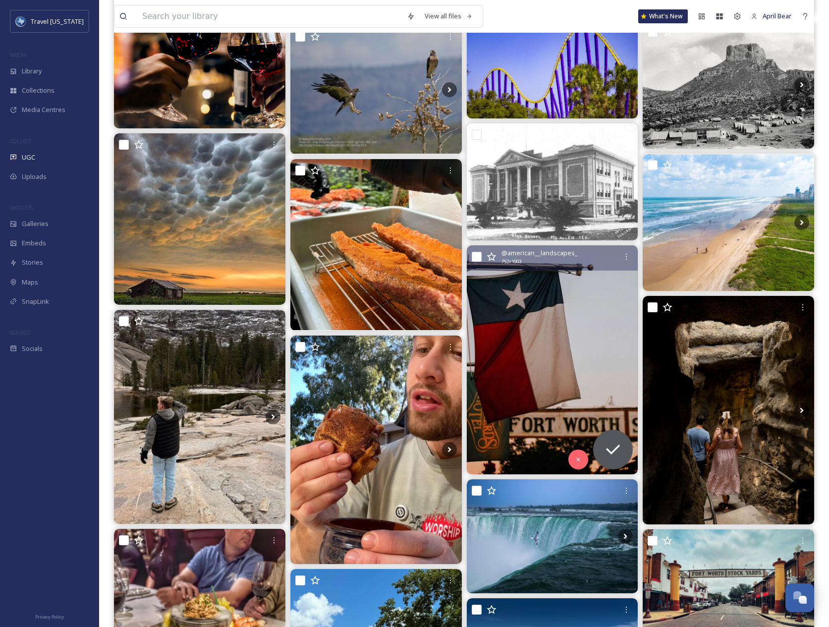
click at [534, 295] on img at bounding box center [552, 359] width 171 height 228
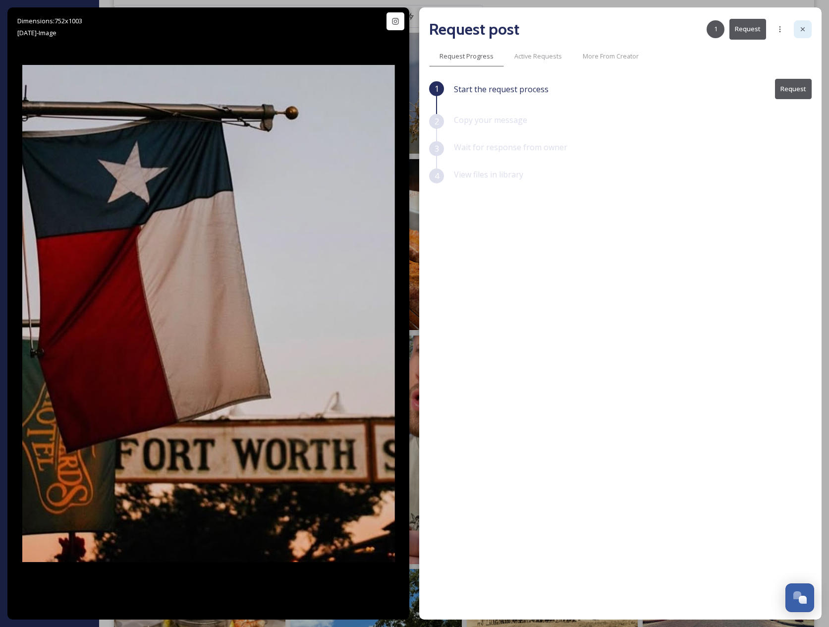
click at [798, 28] on div at bounding box center [803, 29] width 18 height 18
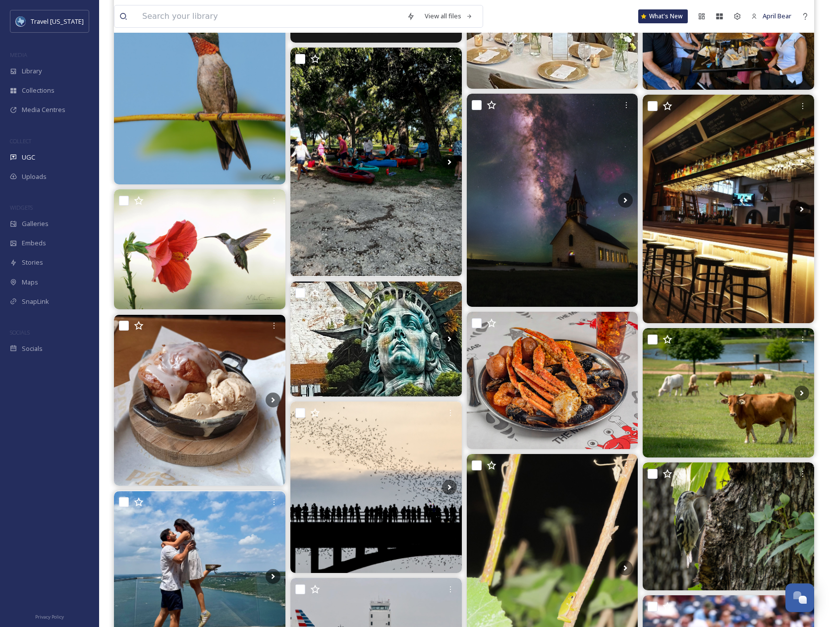
scroll to position [16058, 0]
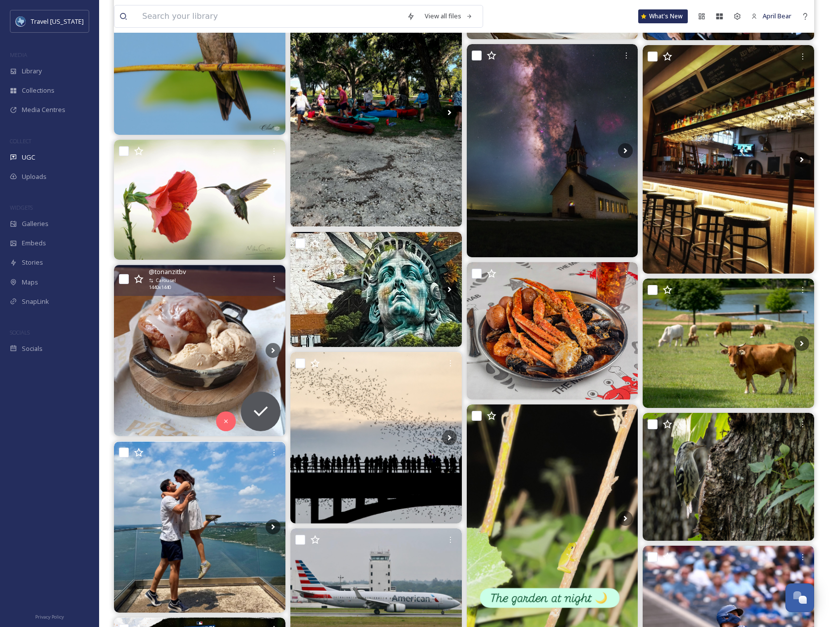
click at [170, 319] on img at bounding box center [199, 350] width 171 height 171
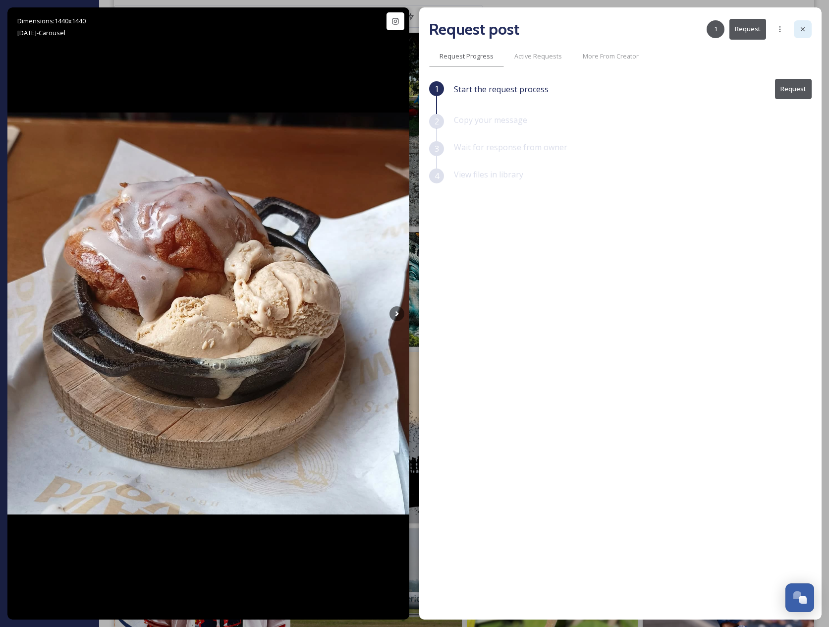
click at [805, 29] on icon at bounding box center [803, 29] width 8 height 8
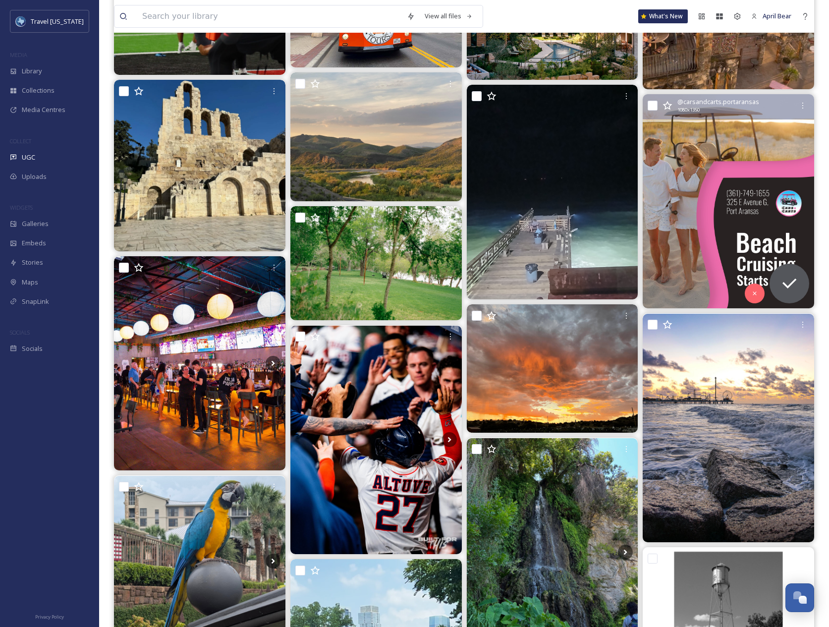
scroll to position [17941, 0]
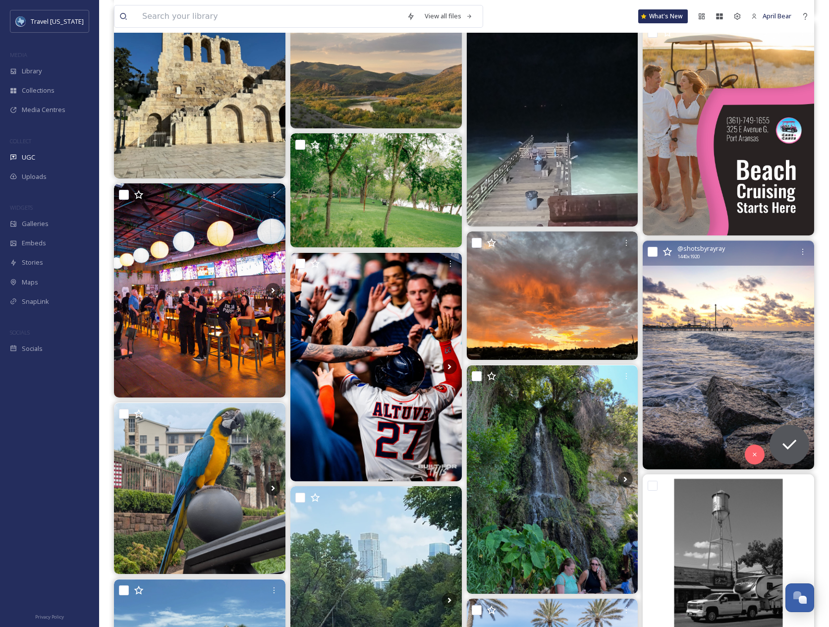
click at [721, 378] on img at bounding box center [728, 355] width 171 height 228
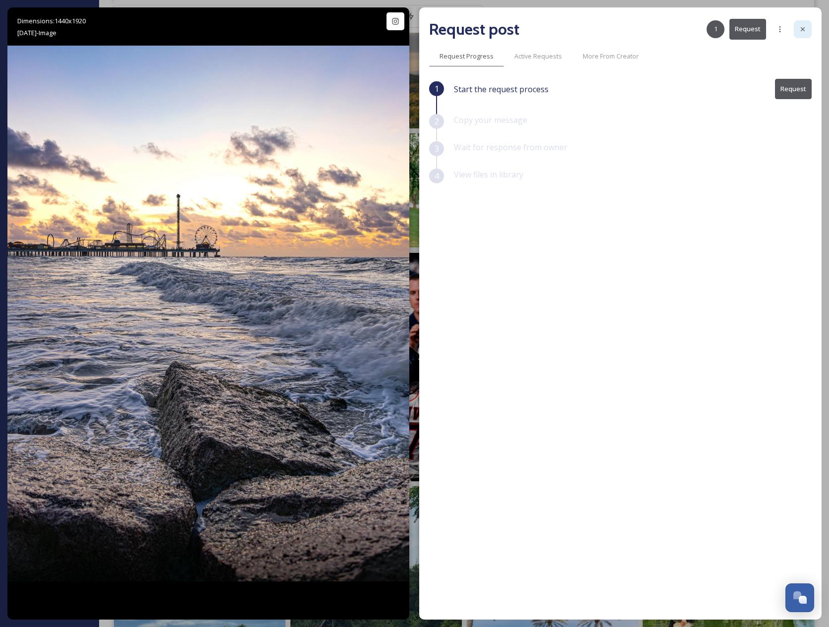
click at [803, 28] on icon at bounding box center [803, 29] width 8 height 8
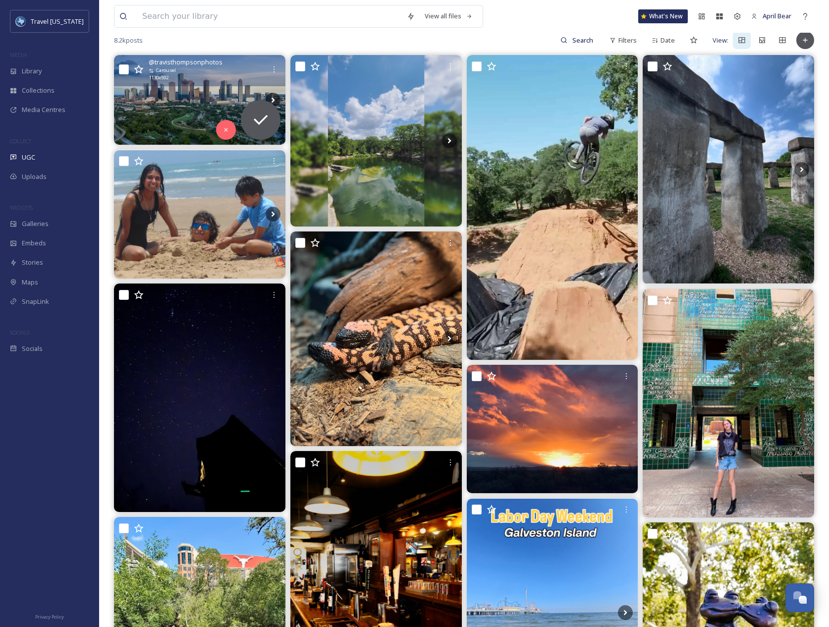
scroll to position [198, 0]
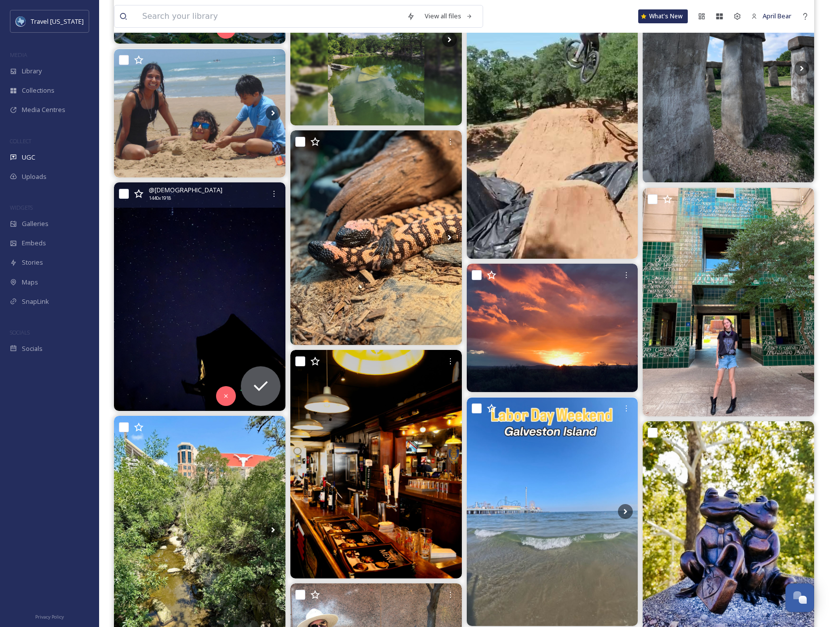
click at [223, 282] on img at bounding box center [199, 296] width 171 height 228
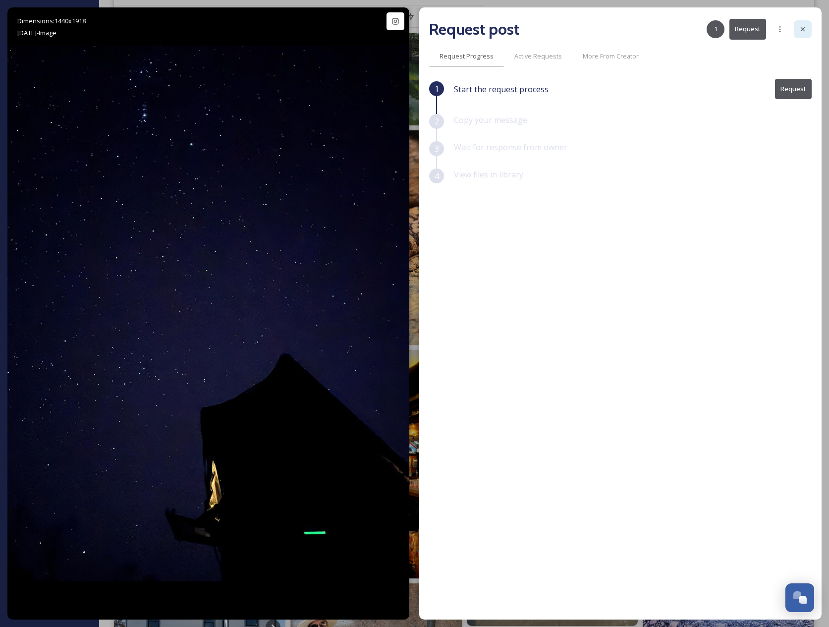
click at [802, 27] on icon at bounding box center [803, 29] width 8 height 8
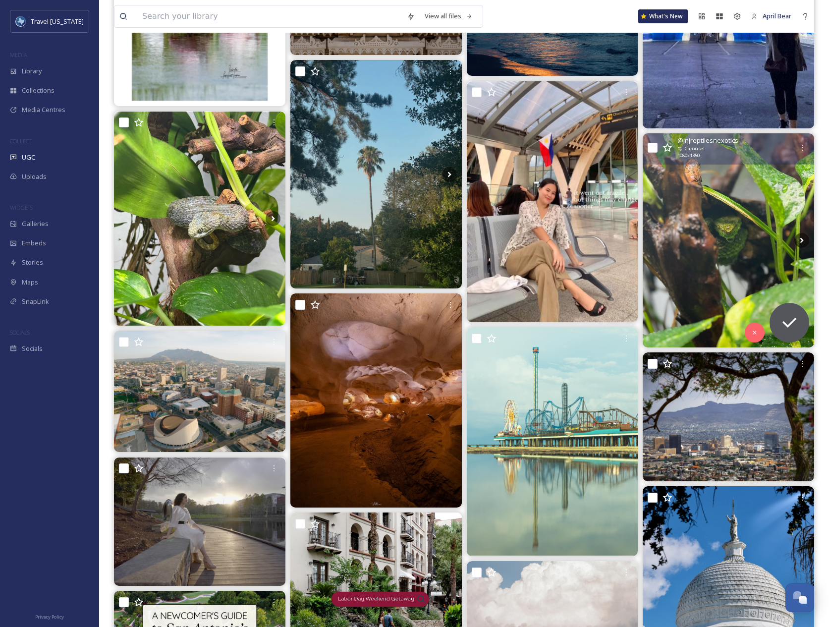
scroll to position [1735, 0]
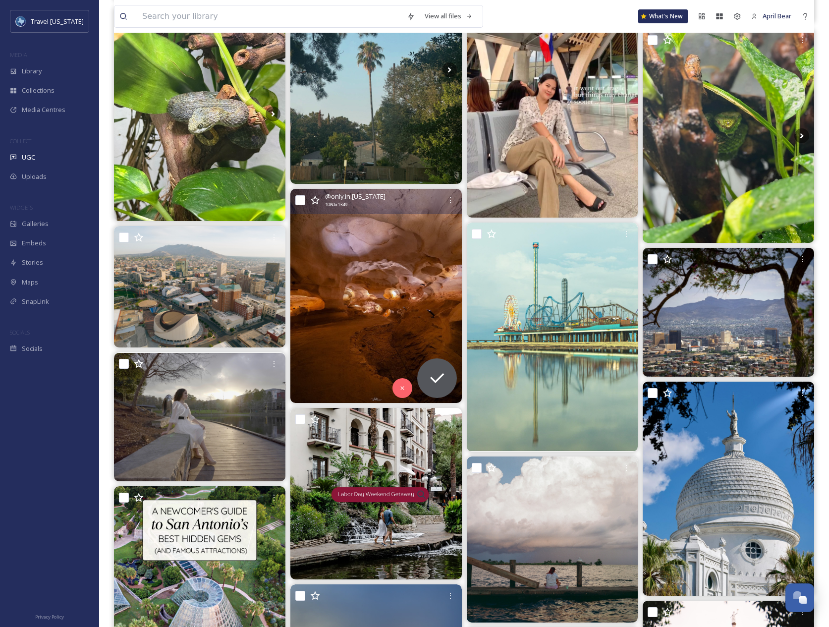
click at [368, 312] on img at bounding box center [375, 296] width 171 height 214
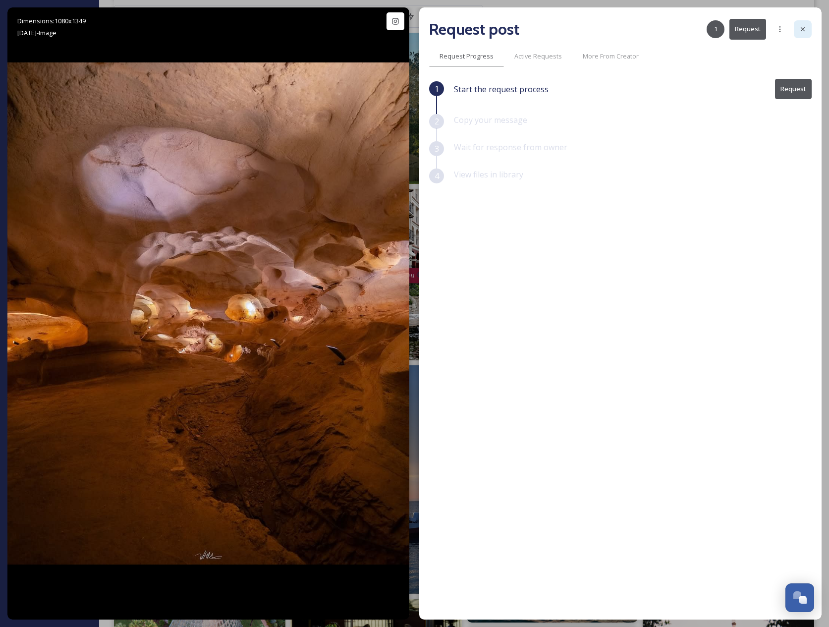
click at [808, 33] on div at bounding box center [803, 29] width 18 height 18
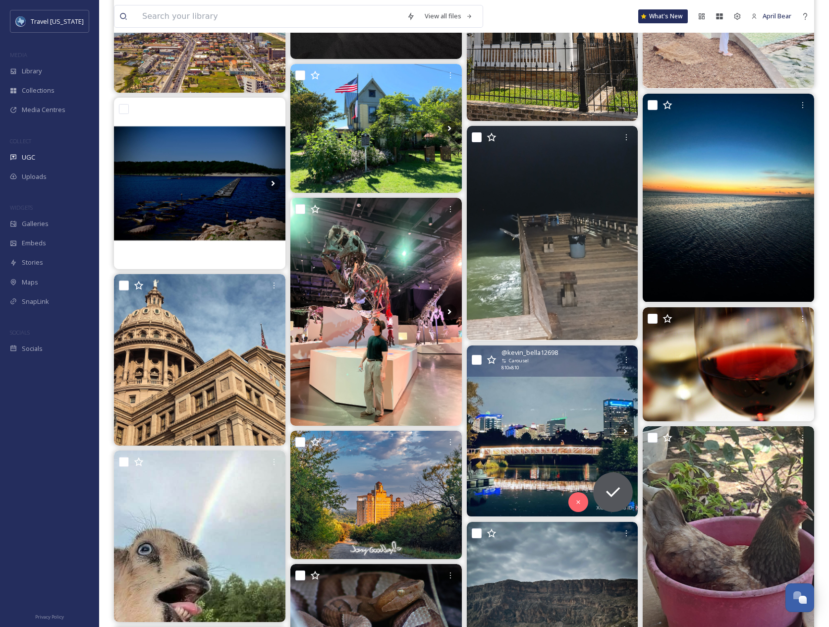
scroll to position [21064, 0]
